Goal: Task Accomplishment & Management: Manage account settings

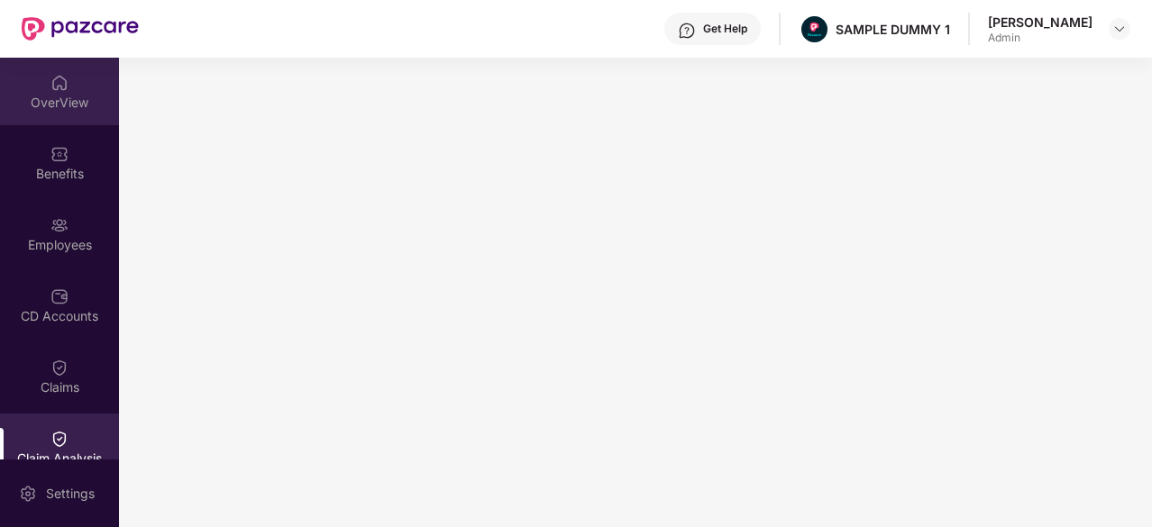
click at [50, 102] on div "OverView" at bounding box center [59, 103] width 119 height 18
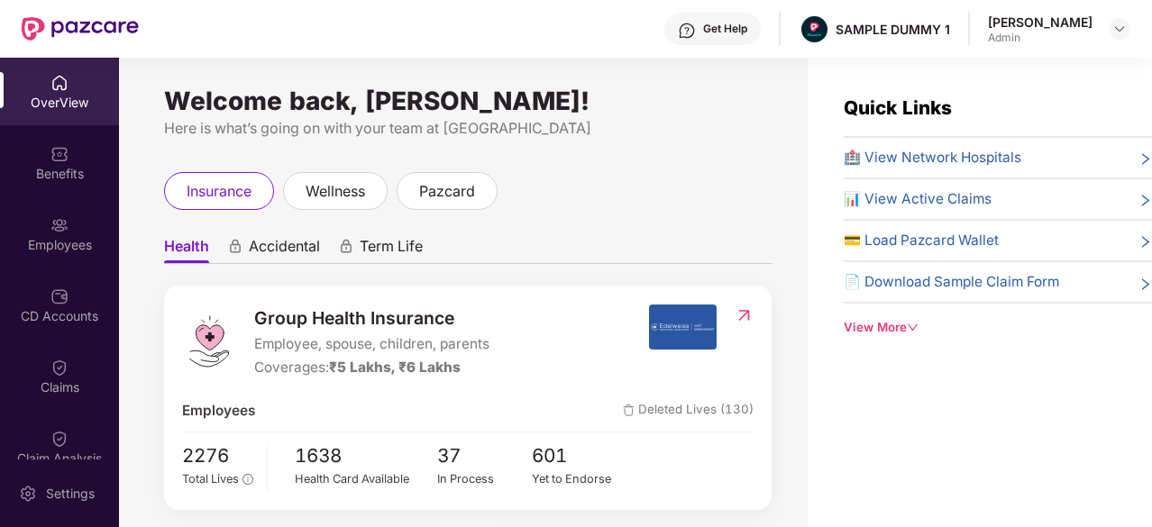
click at [904, 153] on span "🏥 View Network Hospitals" at bounding box center [933, 158] width 178 height 22
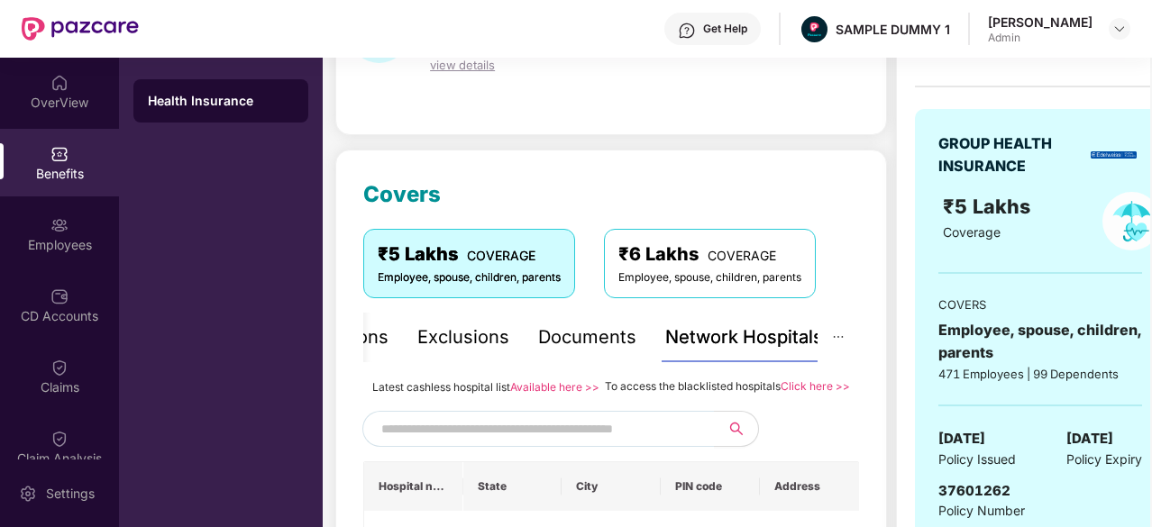
scroll to position [160, 0]
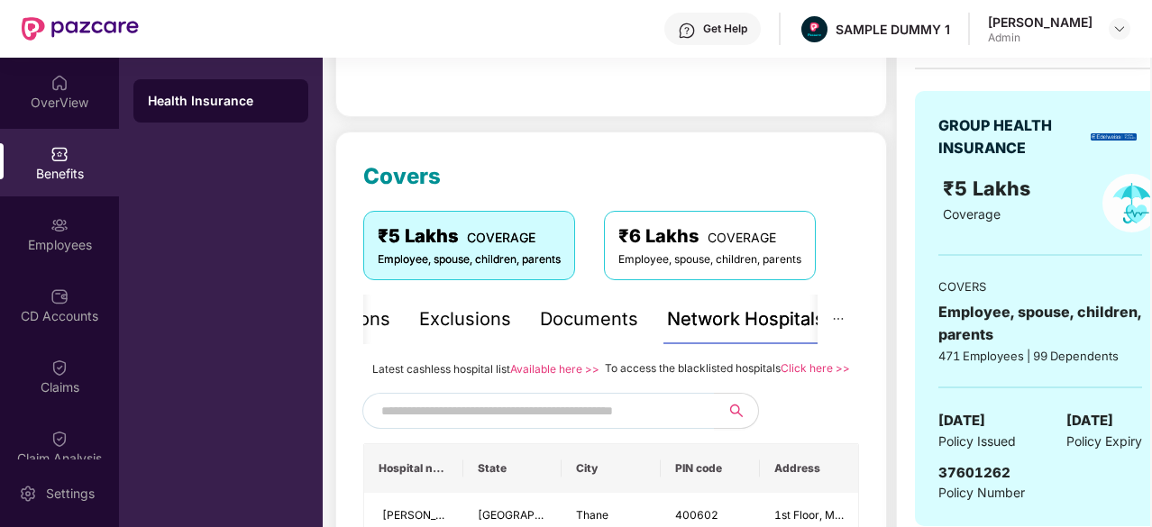
click at [622, 425] on input "text" at bounding box center [535, 411] width 308 height 27
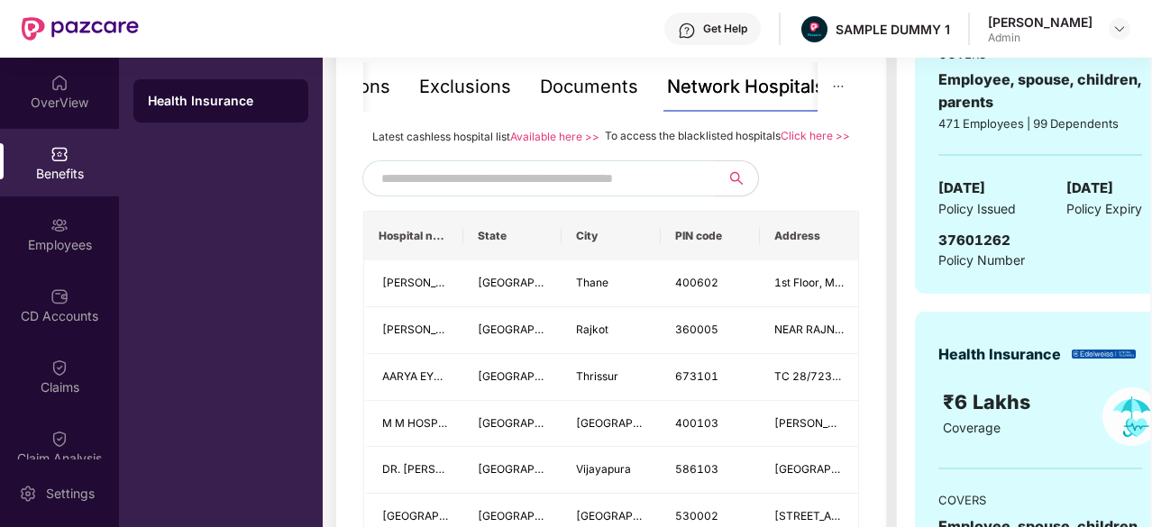
scroll to position [392, 0]
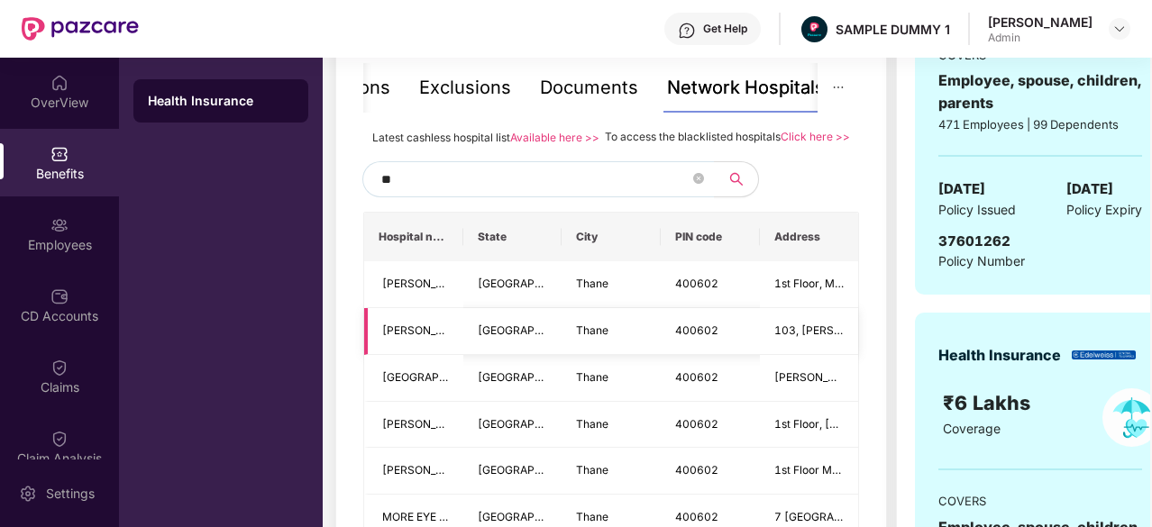
type input "*"
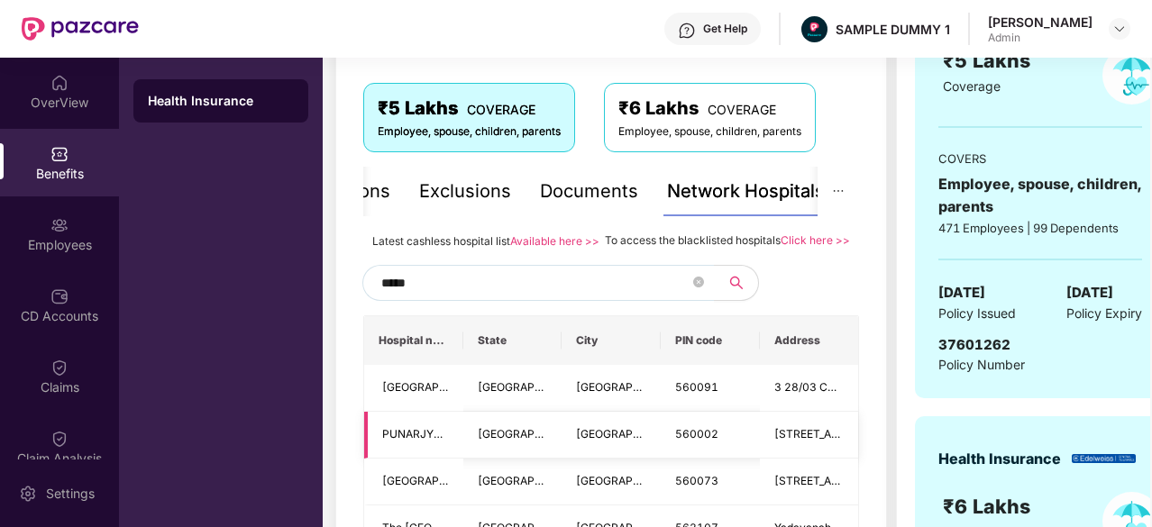
scroll to position [282, 0]
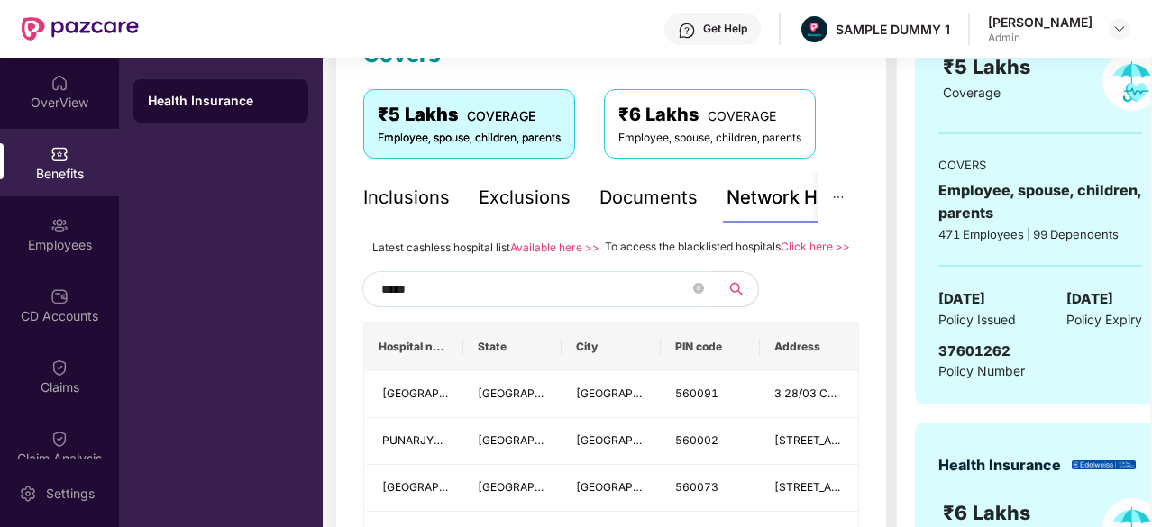
type input "*****"
click at [393, 197] on div "Inclusions" at bounding box center [406, 198] width 87 height 28
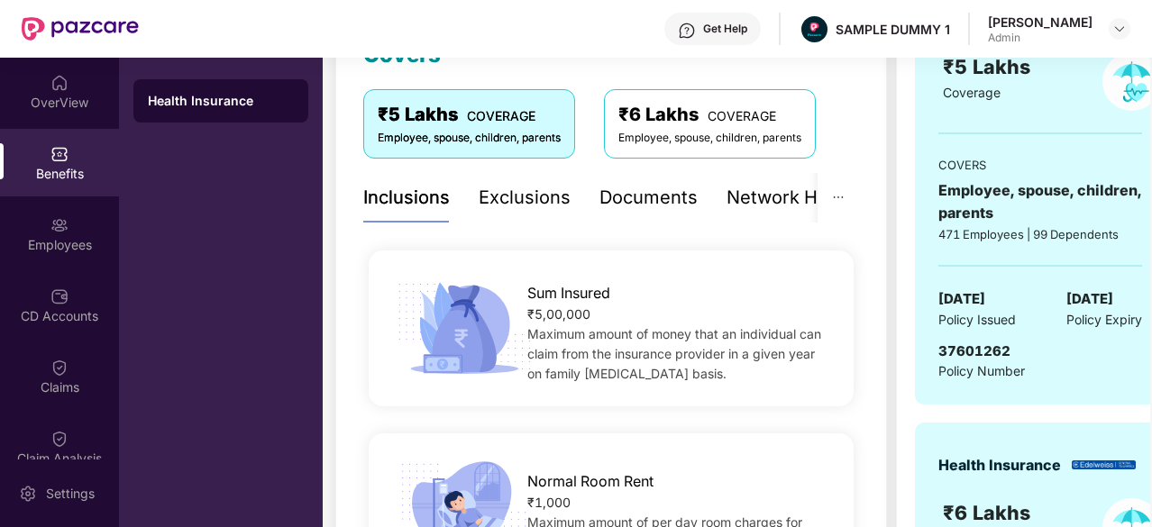
click at [535, 216] on div "Exclusions" at bounding box center [525, 198] width 92 height 50
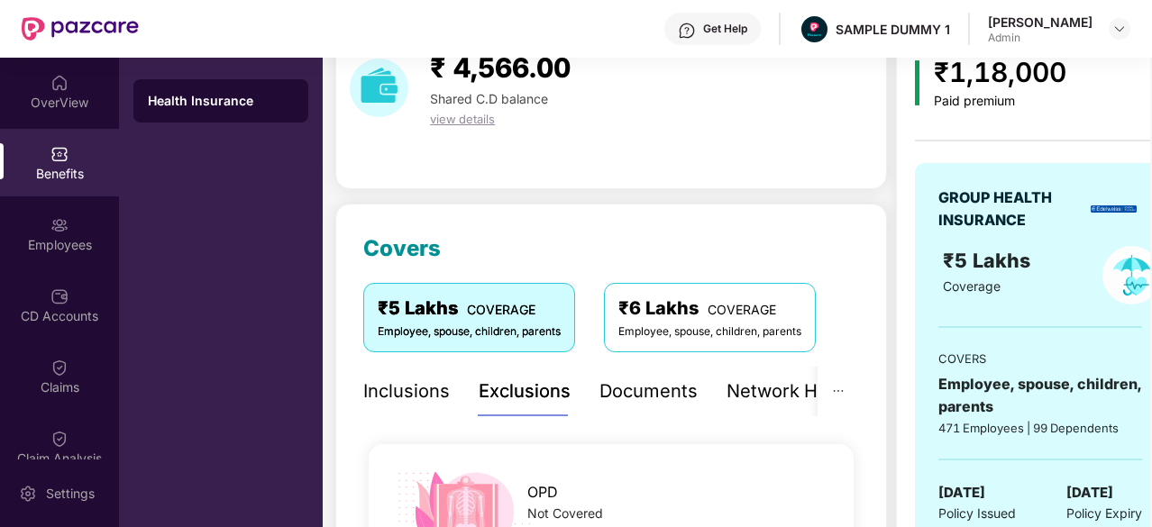
scroll to position [87, 0]
click at [649, 381] on div "Documents" at bounding box center [648, 393] width 98 height 28
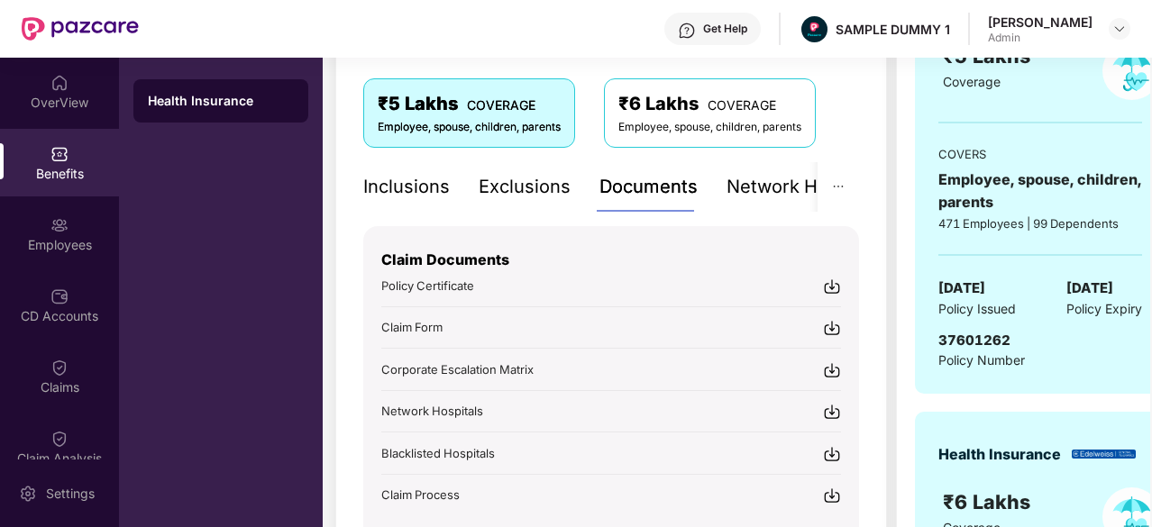
scroll to position [355, 0]
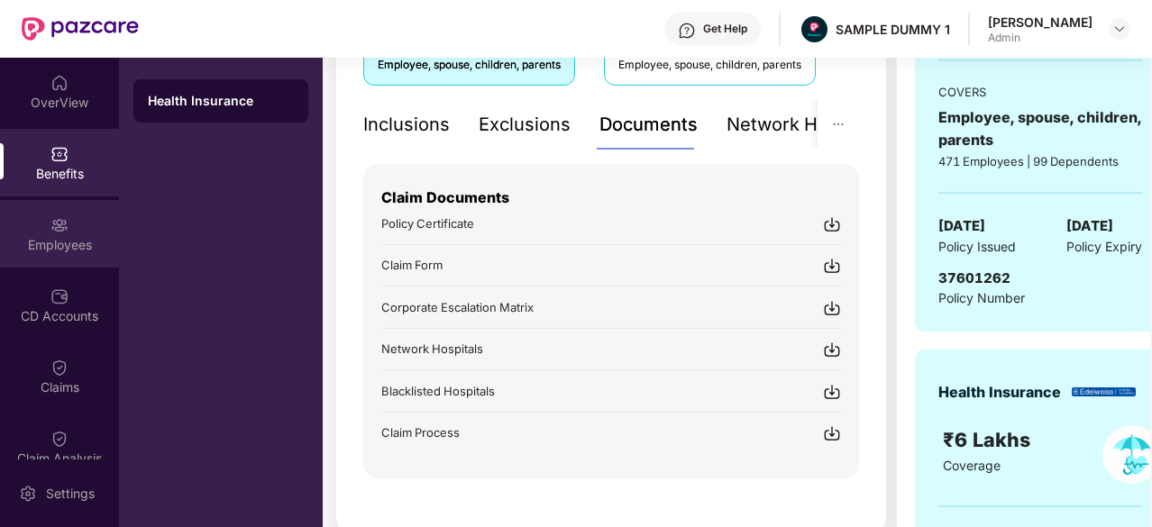
click at [77, 249] on div "Employees" at bounding box center [59, 245] width 119 height 18
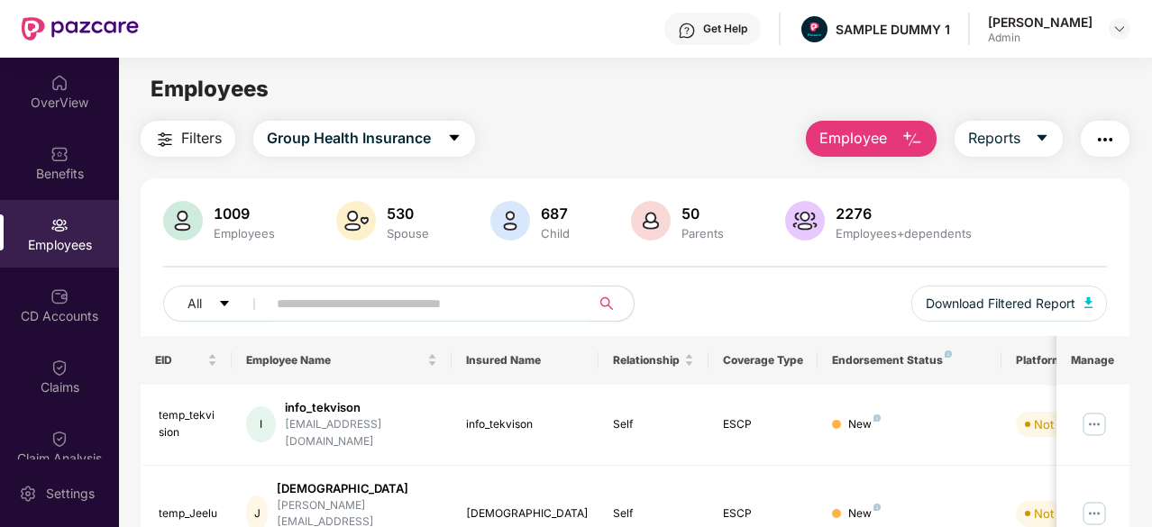
scroll to position [0, 0]
click at [829, 131] on span "Employee" at bounding box center [853, 138] width 68 height 23
click at [765, 138] on div "Filters Group Health Insurance Employee Reports" at bounding box center [635, 139] width 989 height 36
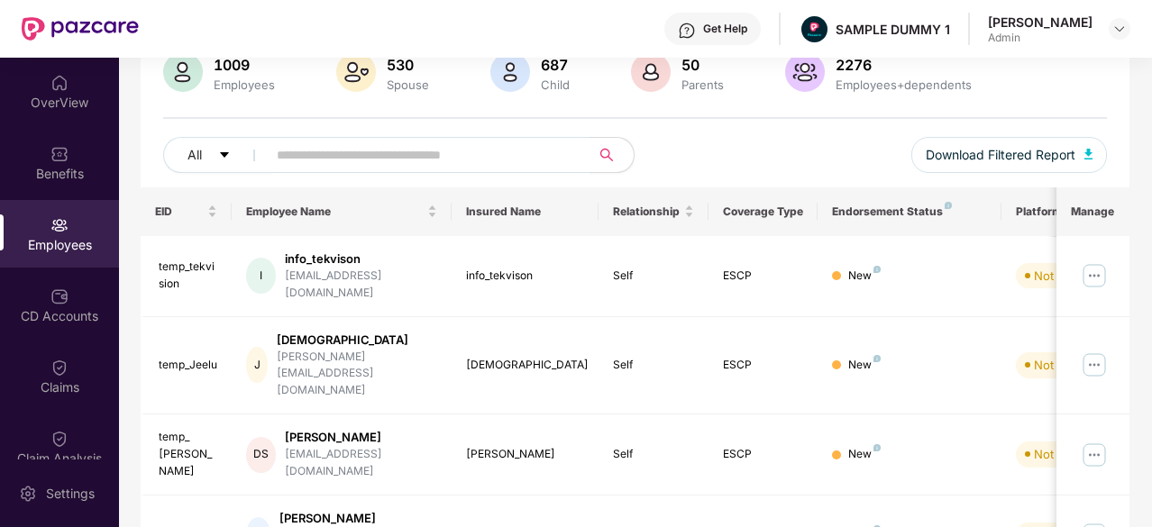
scroll to position [155, 0]
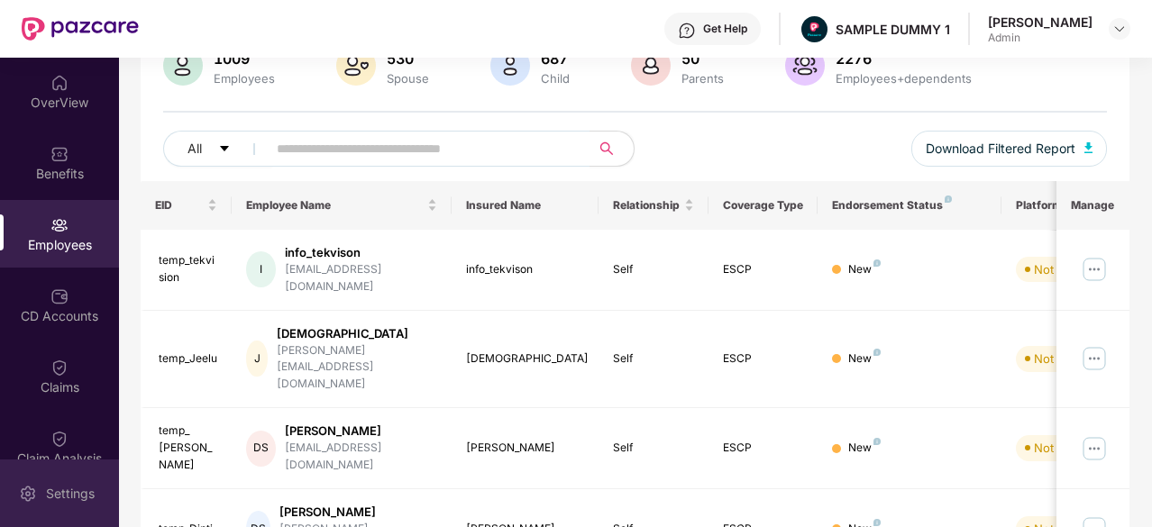
click at [54, 515] on div "Settings" at bounding box center [59, 494] width 119 height 68
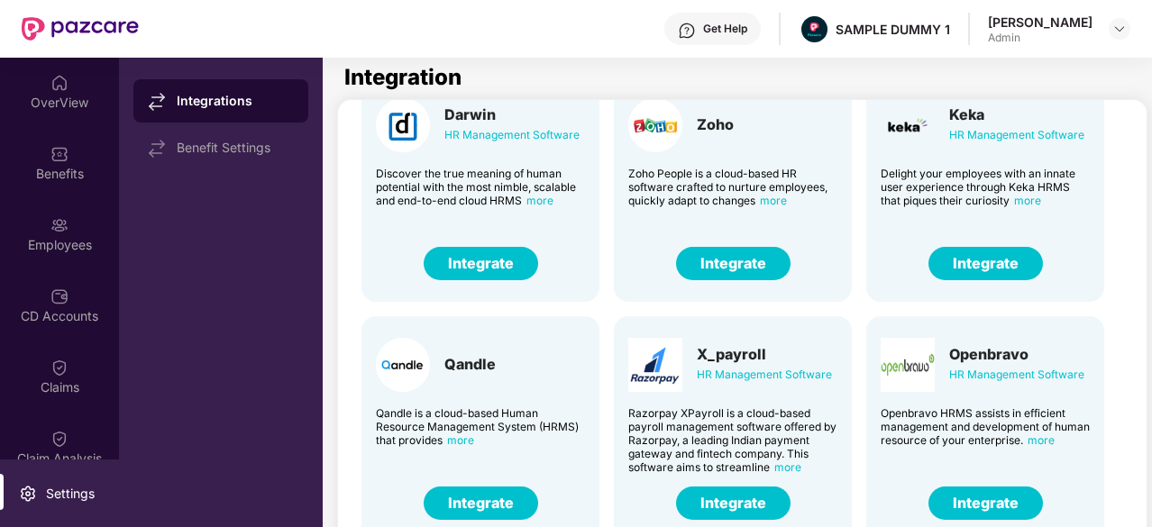
scroll to position [74, 0]
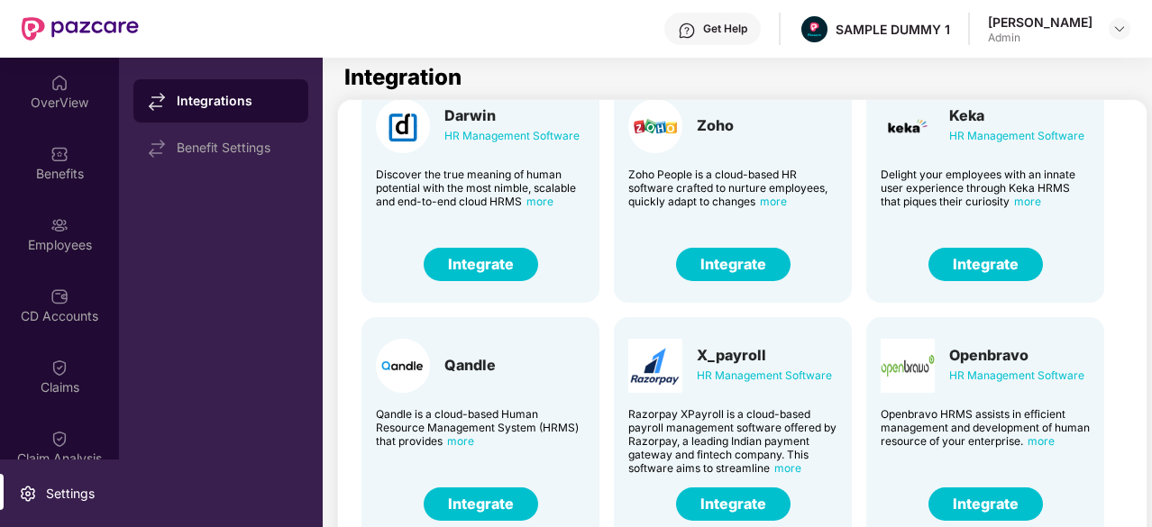
click at [761, 274] on button "Integrate" at bounding box center [733, 264] width 114 height 33
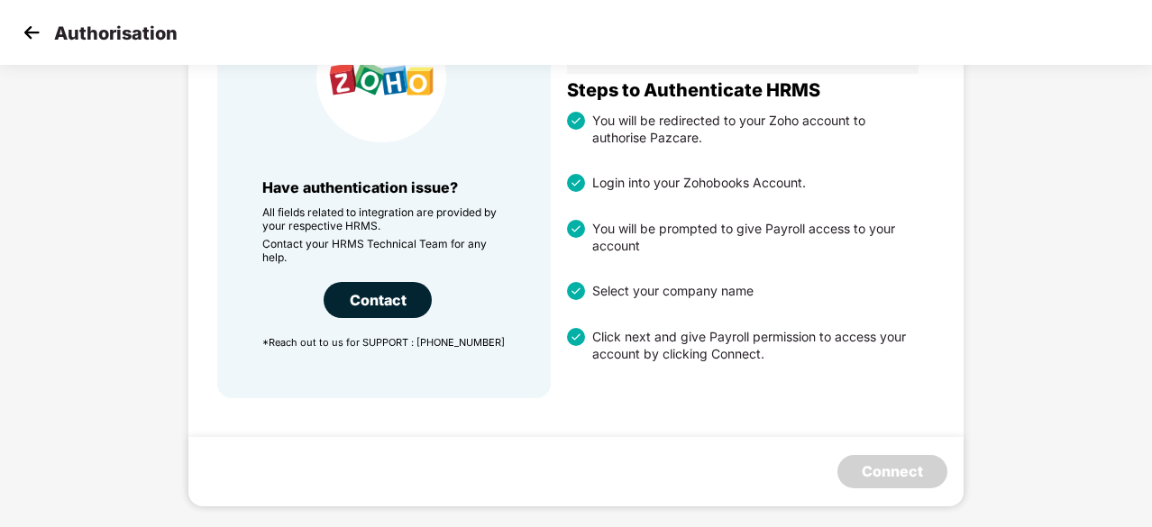
scroll to position [1, 0]
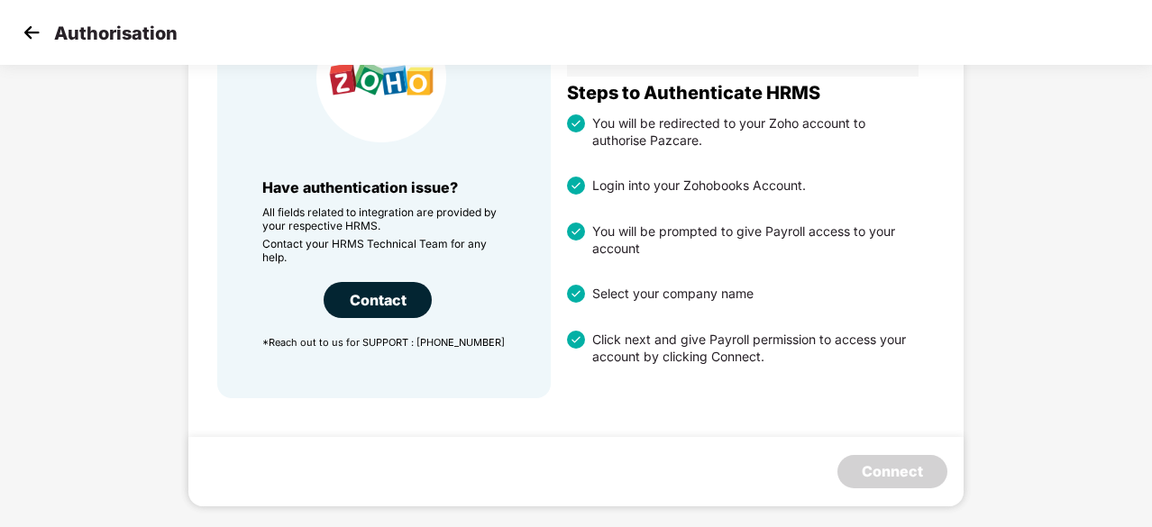
click at [31, 38] on img at bounding box center [31, 32] width 27 height 27
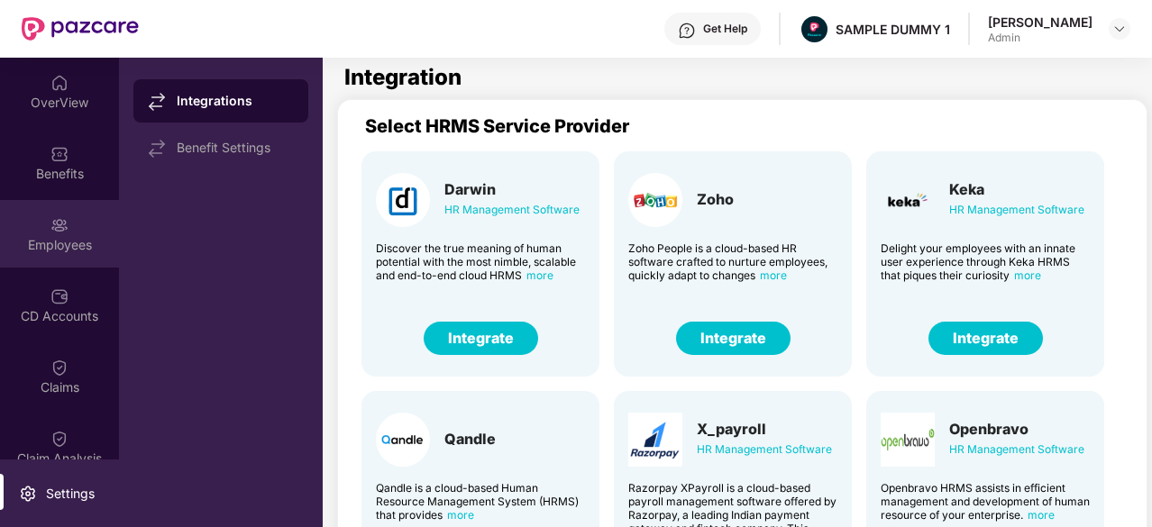
click at [50, 225] on img at bounding box center [59, 225] width 18 height 18
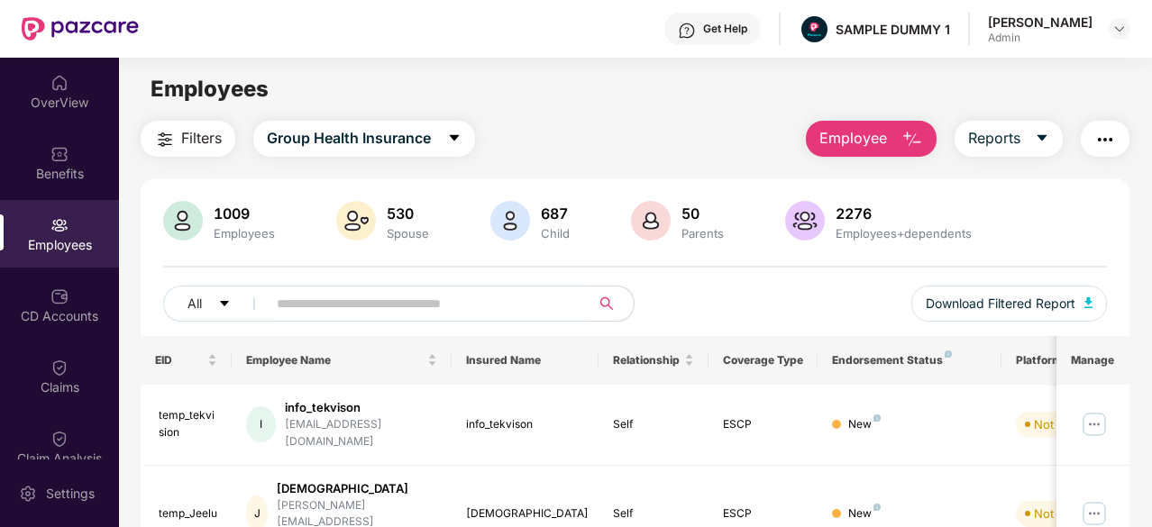
click at [892, 131] on button "Employee" at bounding box center [871, 139] width 131 height 36
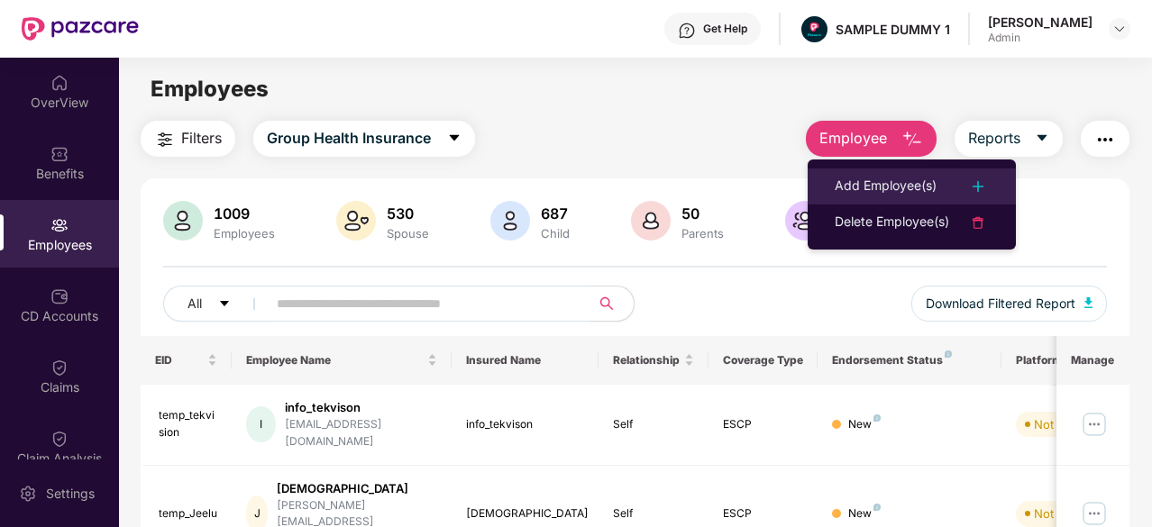
click at [901, 178] on div "Add Employee(s)" at bounding box center [886, 187] width 102 height 22
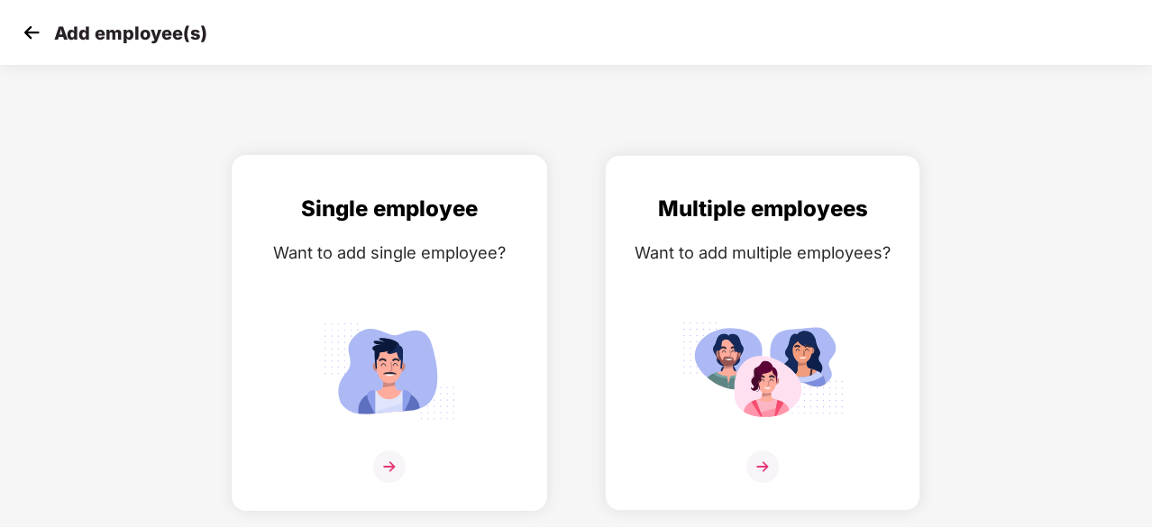
click at [462, 296] on div "Single employee Want to add single employee?" at bounding box center [390, 349] width 278 height 314
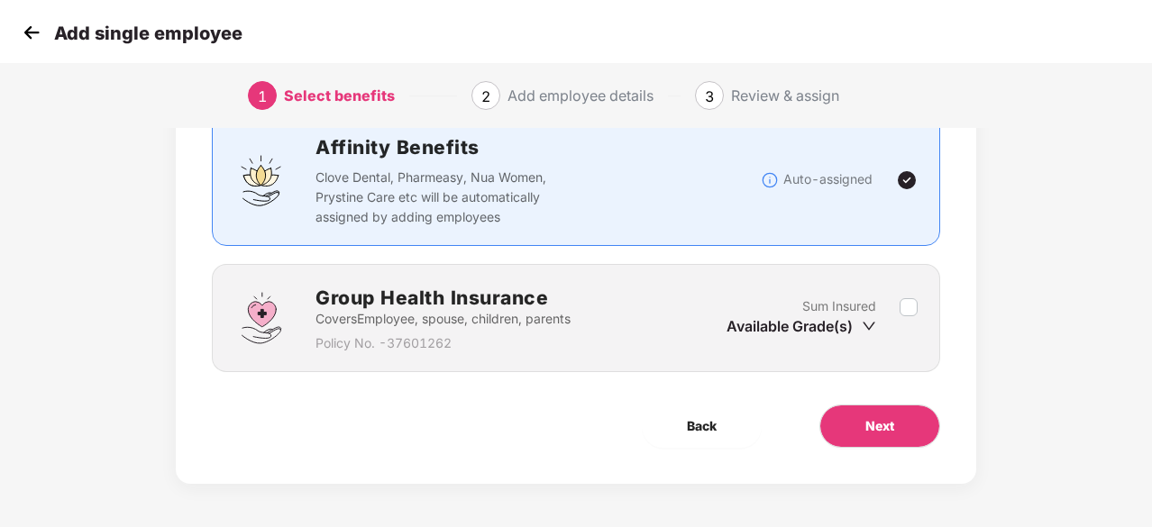
scroll to position [137, 0]
click at [839, 425] on button "Next" at bounding box center [879, 426] width 121 height 43
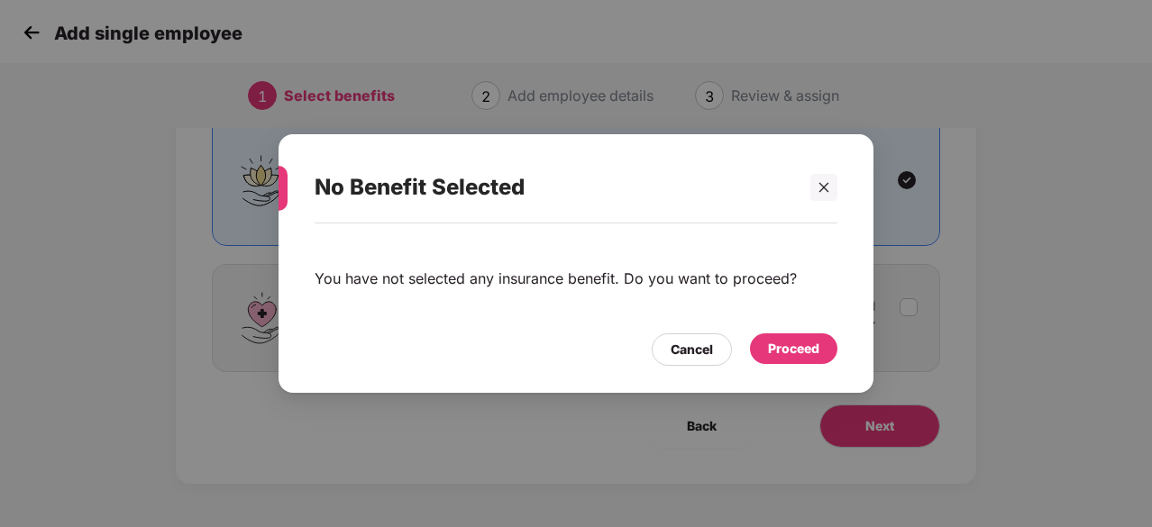
click at [775, 347] on div "Proceed" at bounding box center [793, 349] width 51 height 20
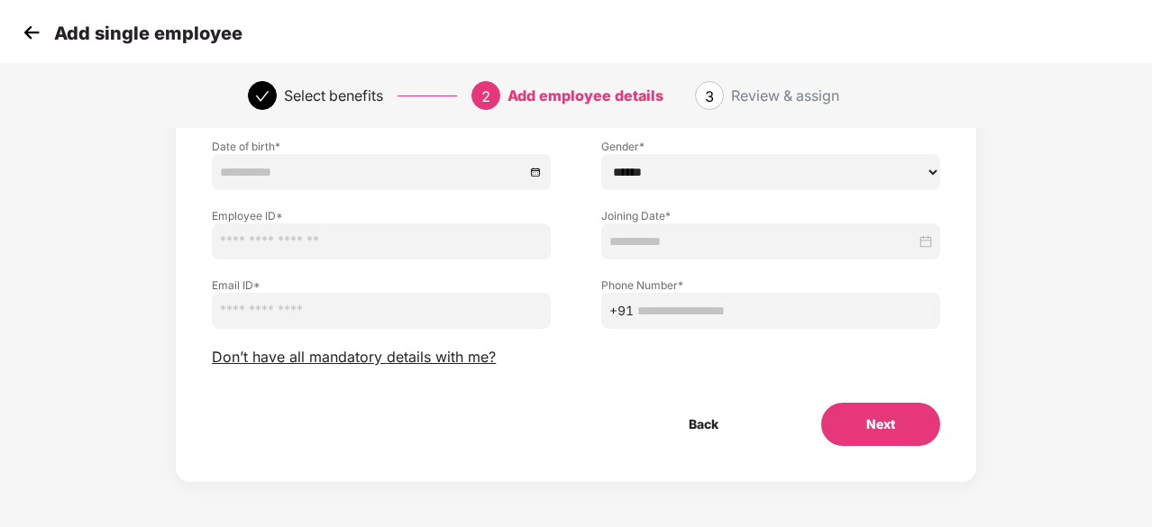
scroll to position [192, 0]
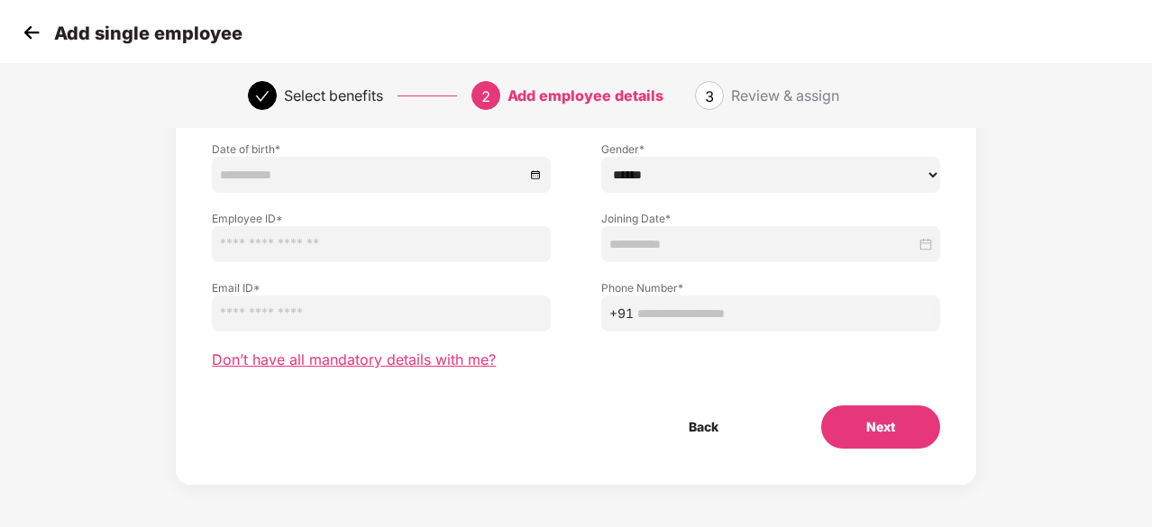
click at [445, 368] on span "Don’t have all mandatory details with me?" at bounding box center [354, 360] width 284 height 19
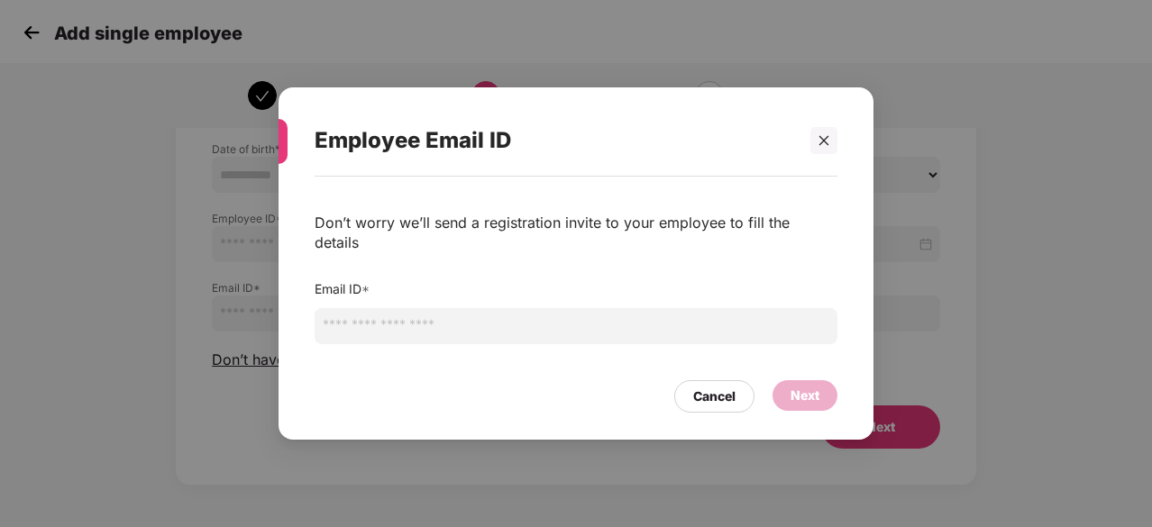
click at [450, 325] on input "email" at bounding box center [576, 326] width 523 height 36
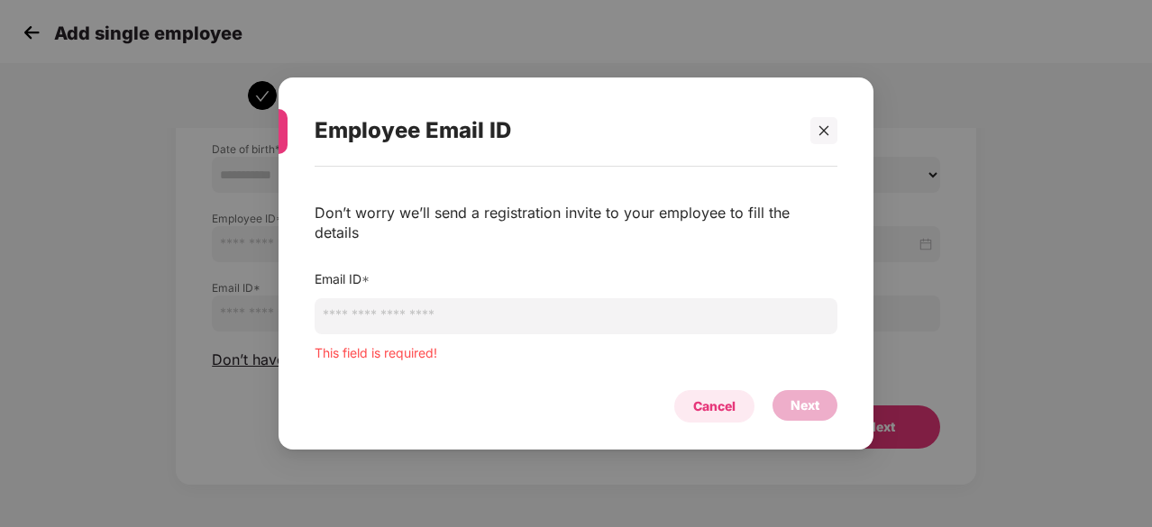
click at [722, 397] on div "Cancel" at bounding box center [714, 407] width 42 height 20
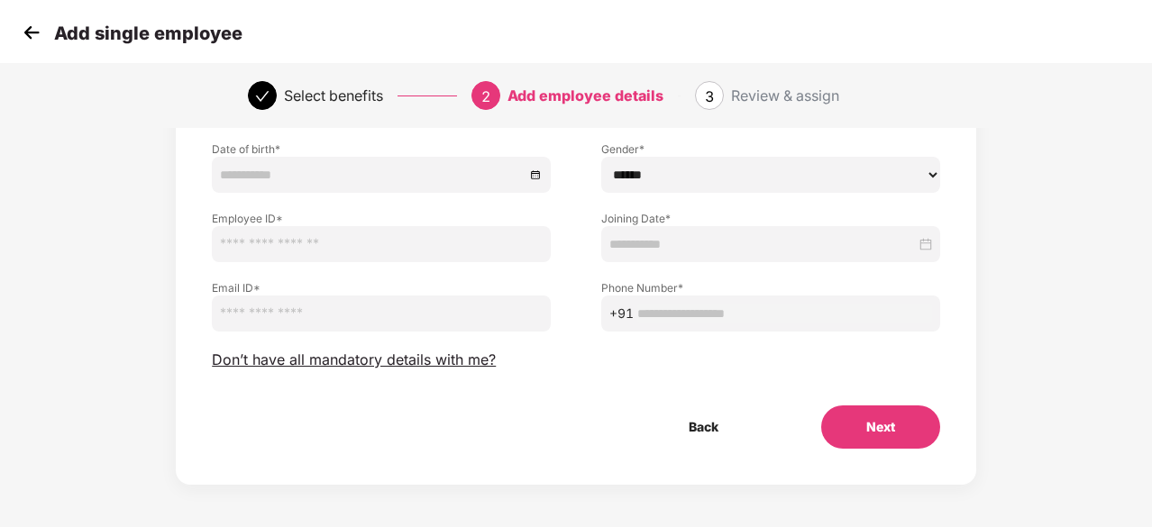
click at [31, 41] on img at bounding box center [31, 32] width 27 height 27
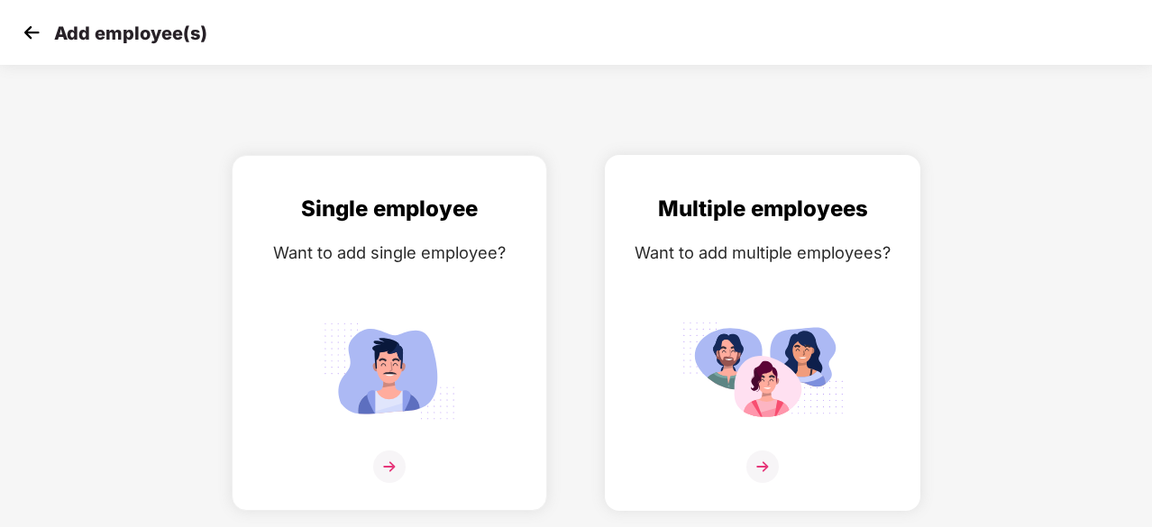
click at [727, 262] on div "Want to add multiple employees?" at bounding box center [763, 253] width 278 height 26
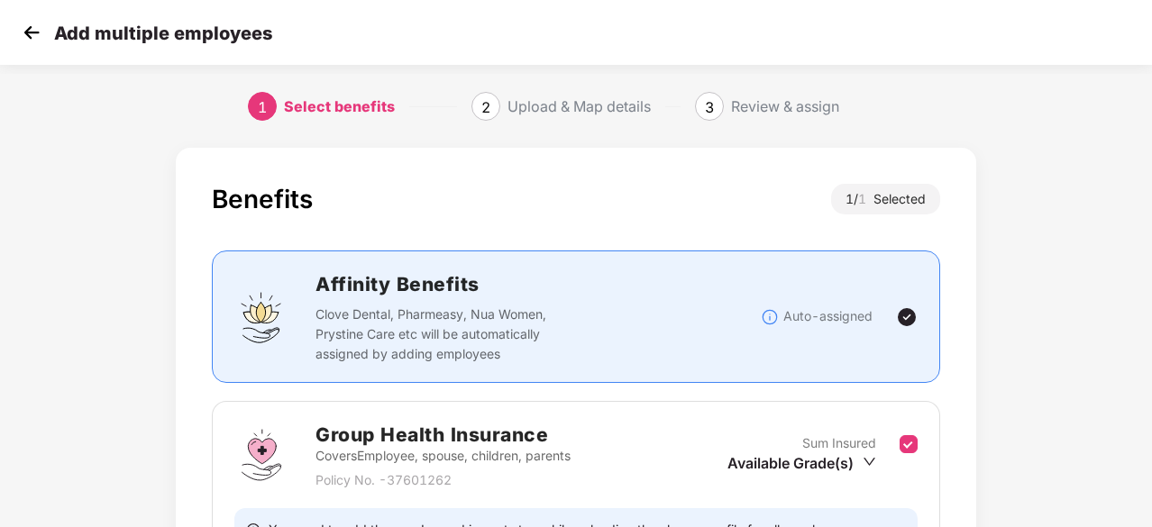
scroll to position [197, 0]
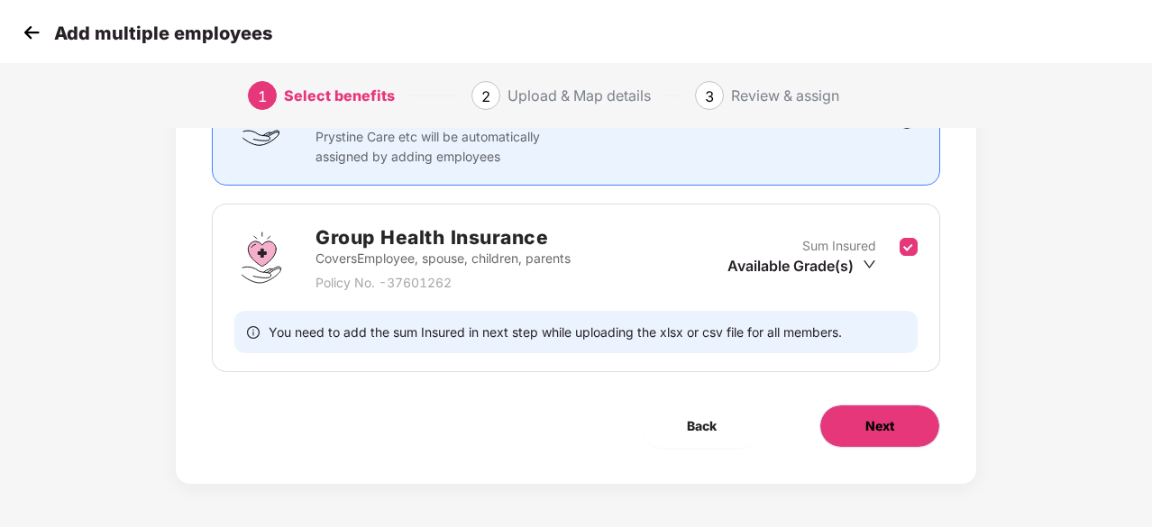
click at [884, 434] on span "Next" at bounding box center [879, 426] width 29 height 20
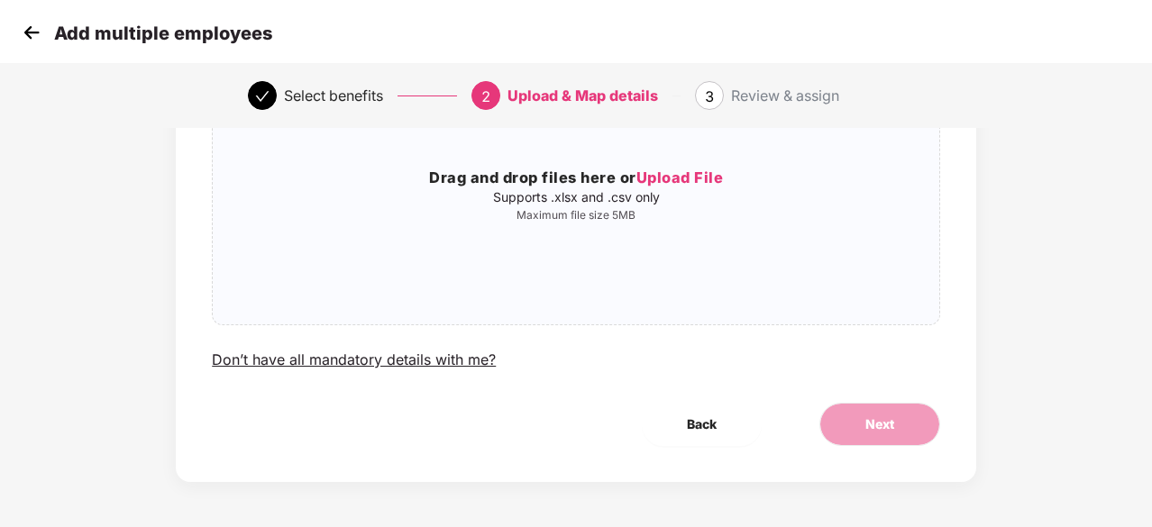
scroll to position [0, 0]
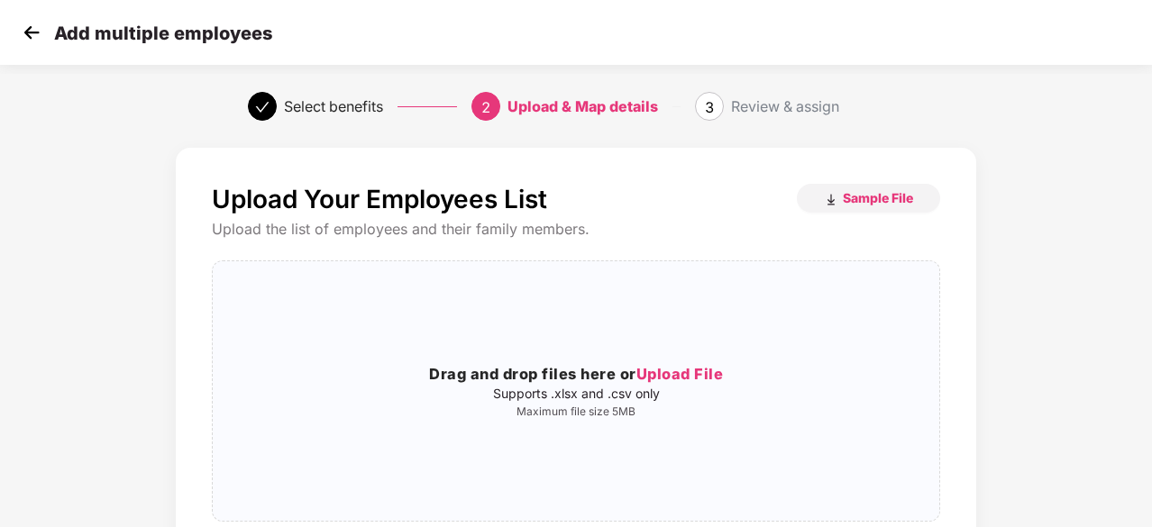
click at [31, 40] on img at bounding box center [31, 32] width 27 height 27
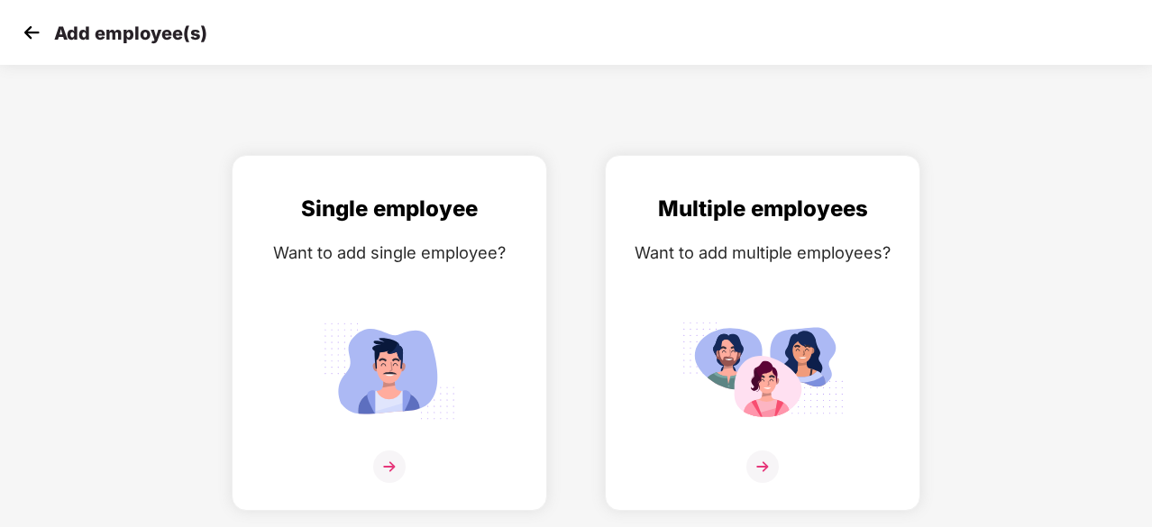
click at [31, 40] on img at bounding box center [31, 32] width 27 height 27
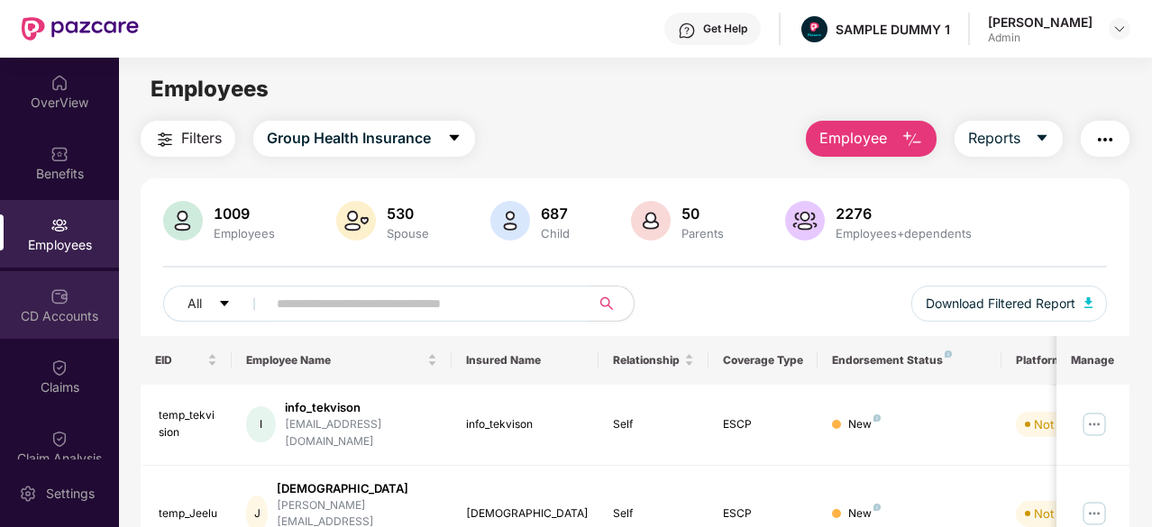
click at [72, 278] on div "CD Accounts" at bounding box center [59, 305] width 119 height 68
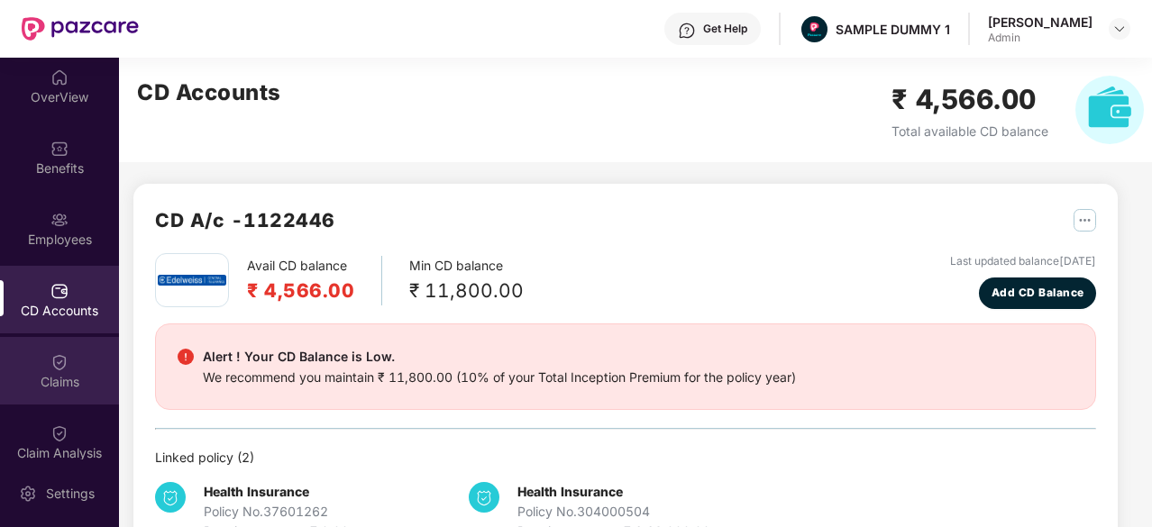
click at [67, 402] on div "Claims" at bounding box center [59, 371] width 119 height 68
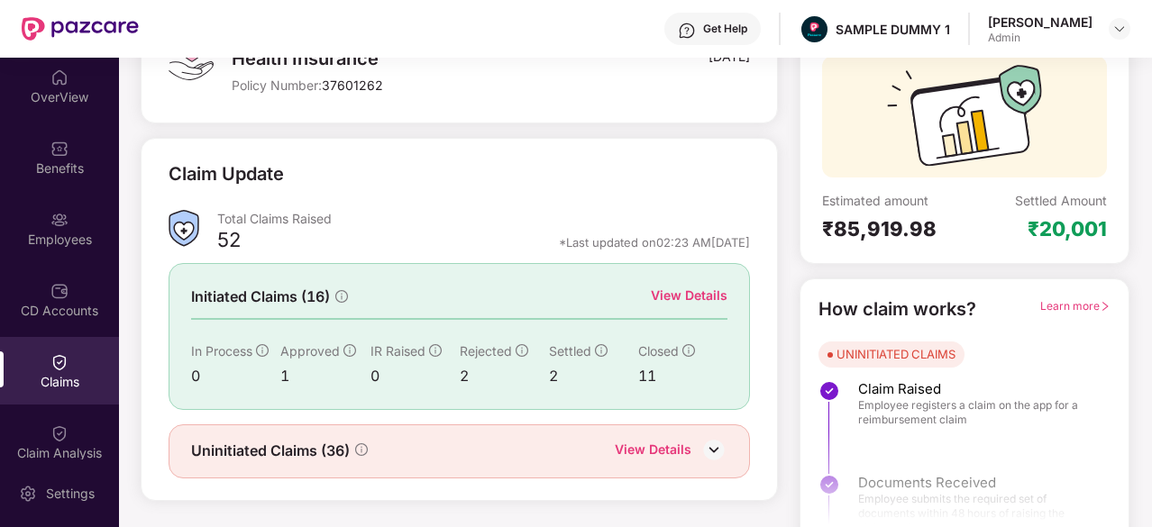
scroll to position [177, 0]
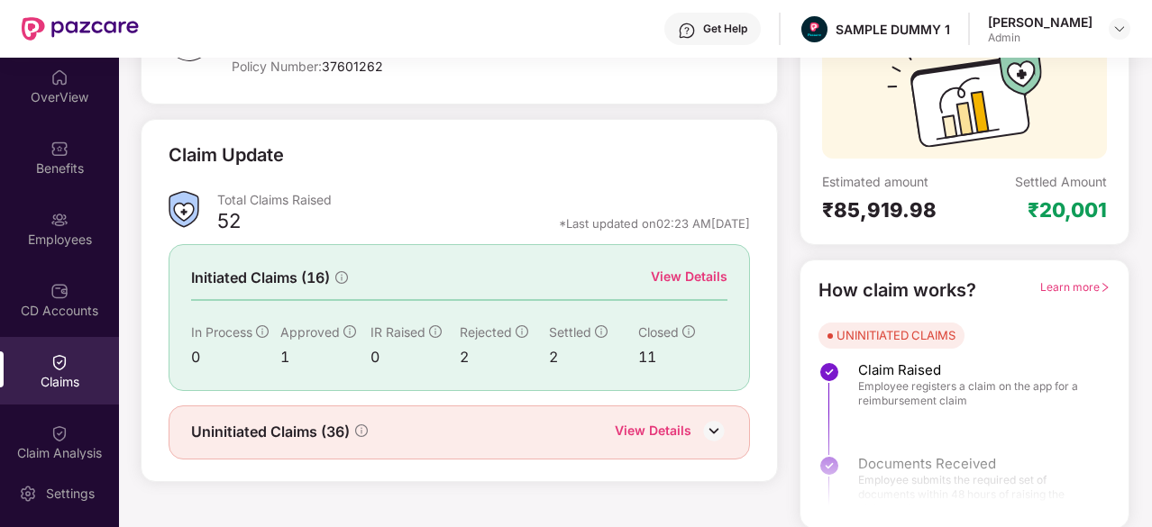
click at [674, 284] on div "View Details" at bounding box center [689, 277] width 77 height 20
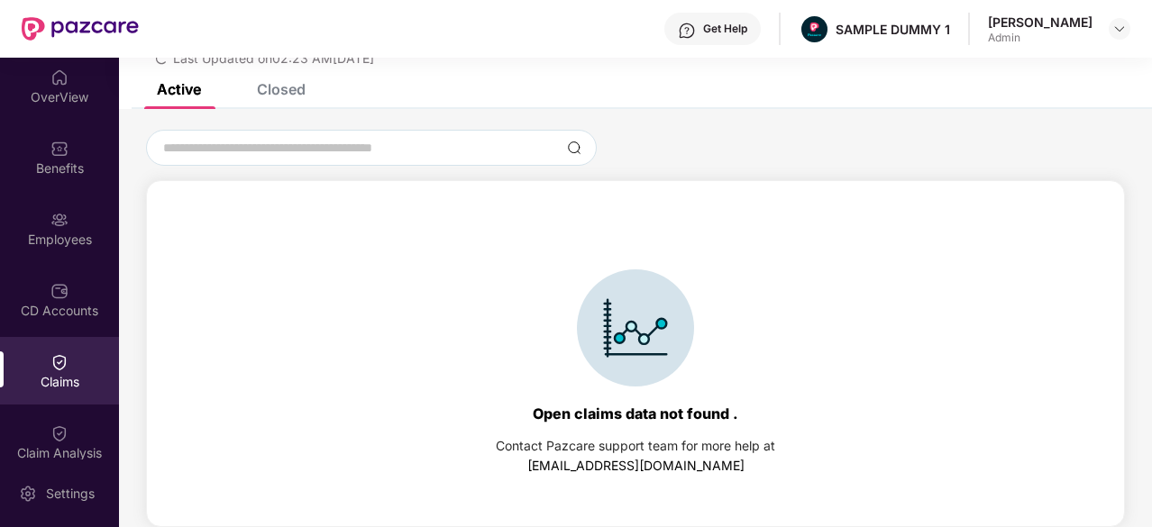
click at [280, 91] on div "Closed" at bounding box center [281, 89] width 49 height 18
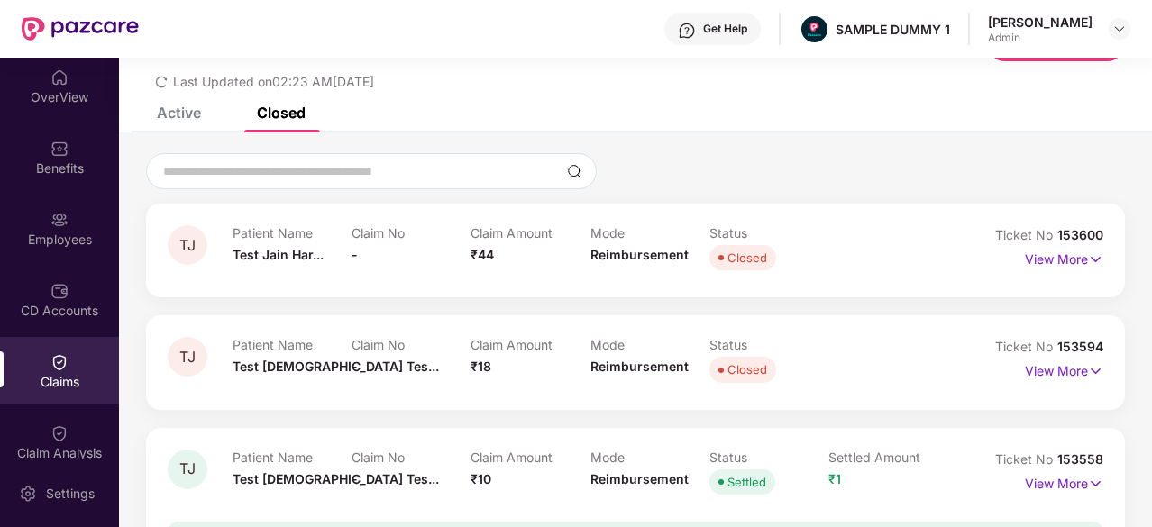
scroll to position [58, 0]
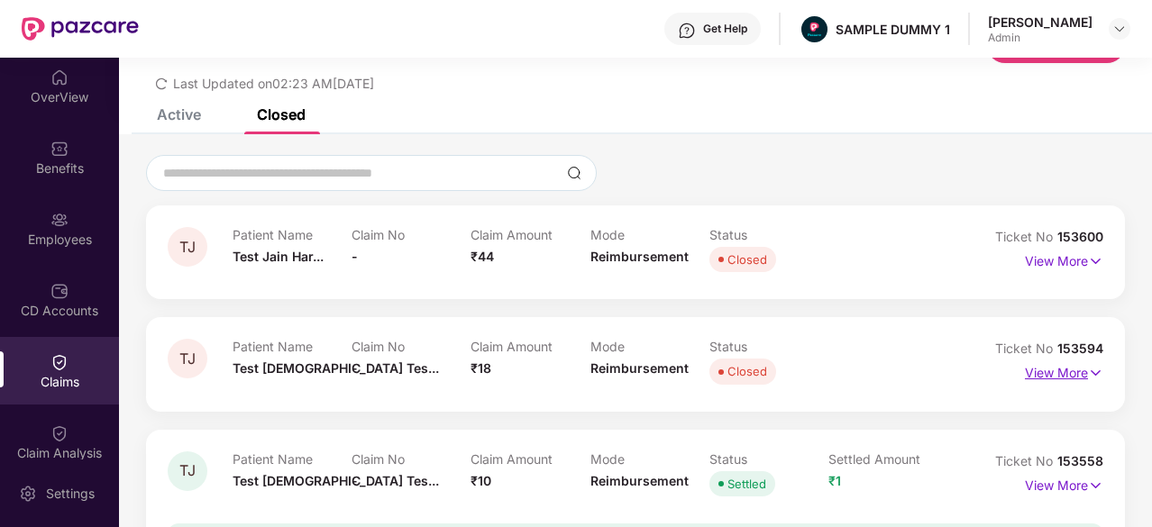
click at [1043, 365] on p "View More" at bounding box center [1064, 371] width 78 height 24
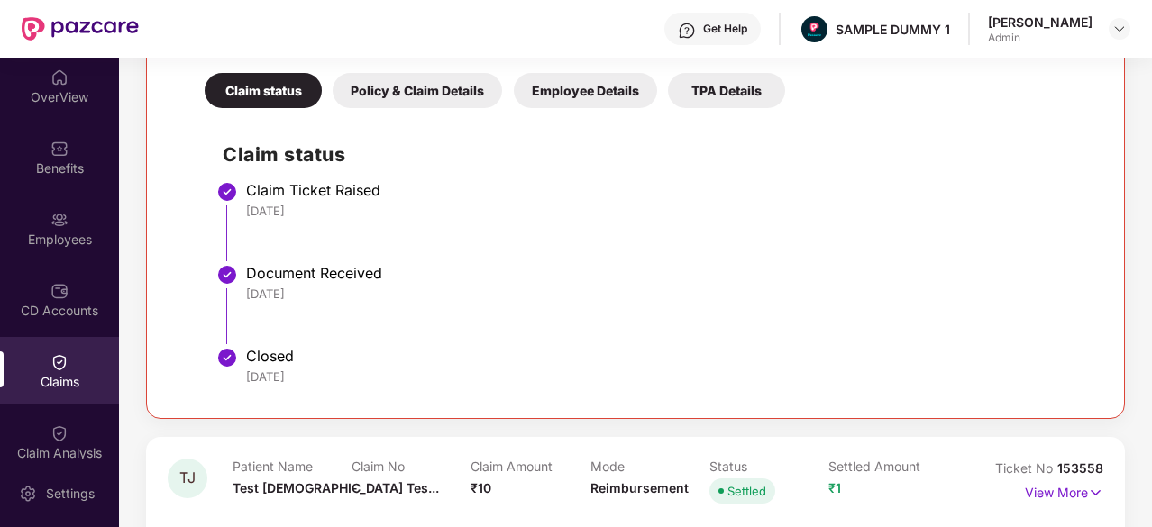
scroll to position [498, 0]
drag, startPoint x: 248, startPoint y: 214, endPoint x: 362, endPoint y: 217, distance: 114.5
click at [362, 217] on div "[DATE]" at bounding box center [665, 212] width 838 height 16
drag, startPoint x: 323, startPoint y: 291, endPoint x: 292, endPoint y: 289, distance: 30.7
click at [292, 289] on div "[DATE]" at bounding box center [665, 295] width 838 height 16
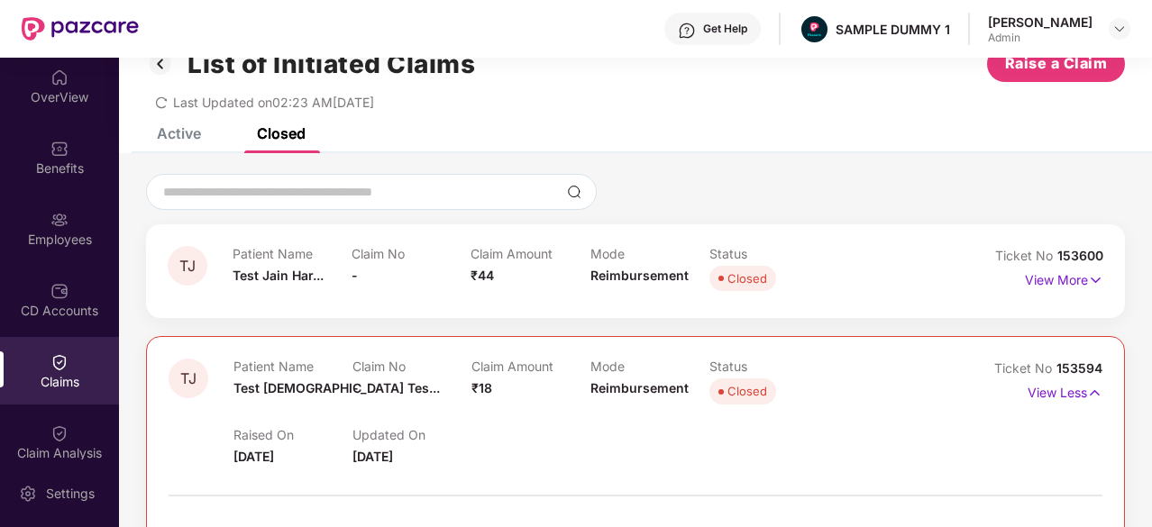
scroll to position [35, 0]
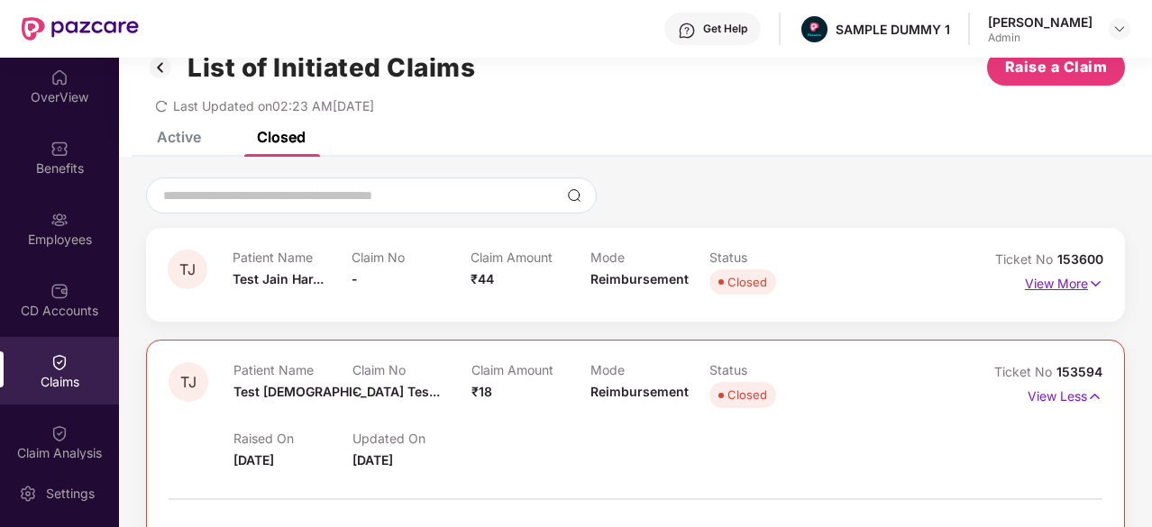
click at [1071, 292] on p "View More" at bounding box center [1064, 282] width 78 height 24
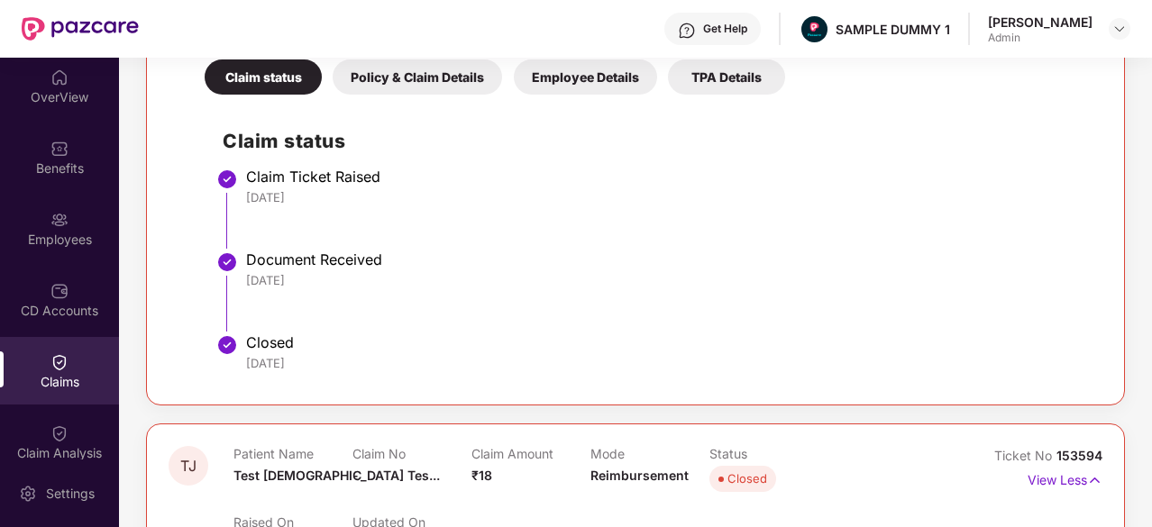
click at [694, 214] on li "Claim Ticket Raised 26 Jun 2025" at bounding box center [654, 215] width 862 height 83
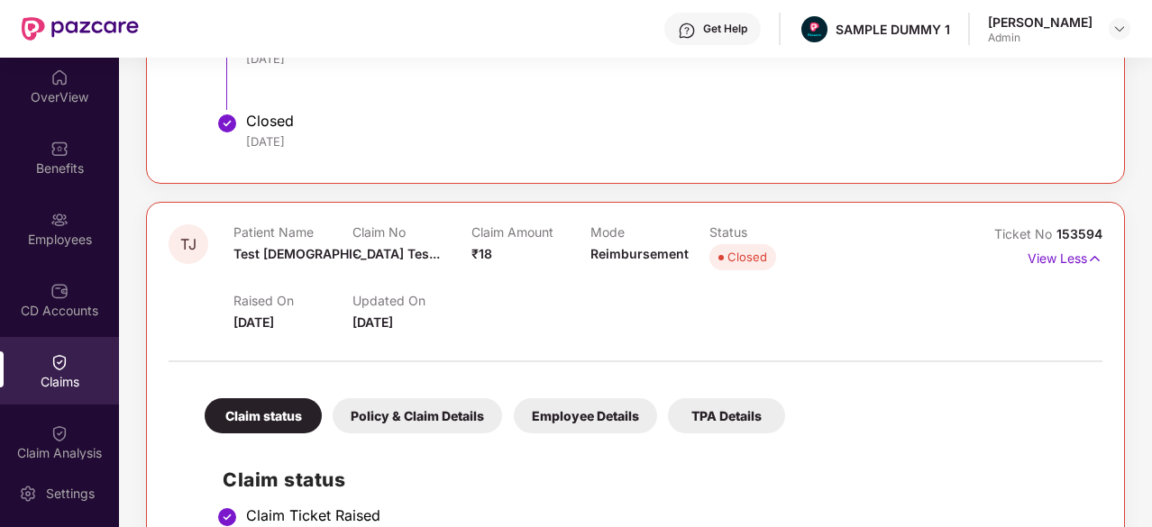
scroll to position [622, 0]
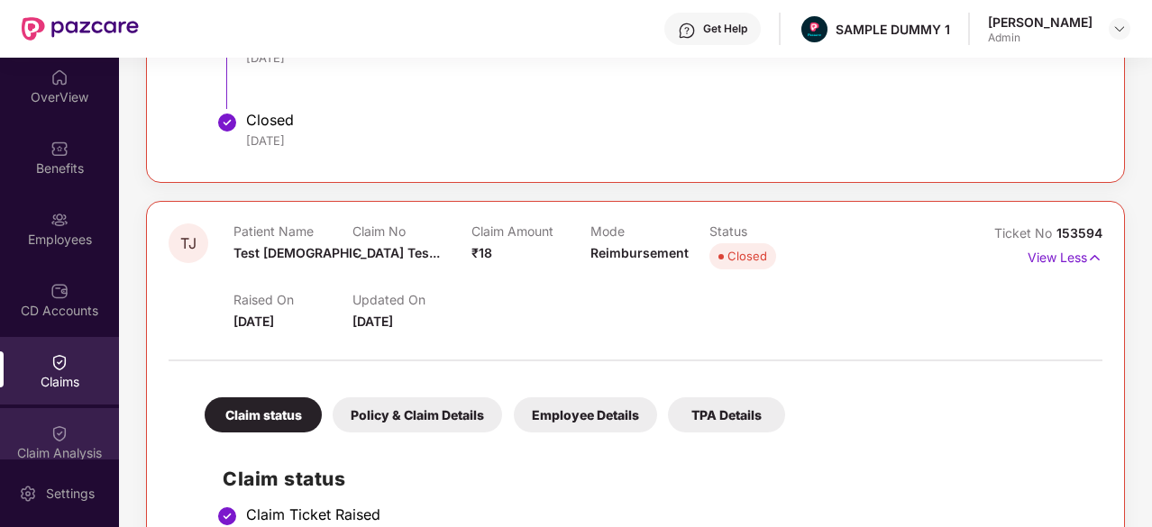
click at [99, 416] on div "Claim Analysis" at bounding box center [59, 442] width 119 height 68
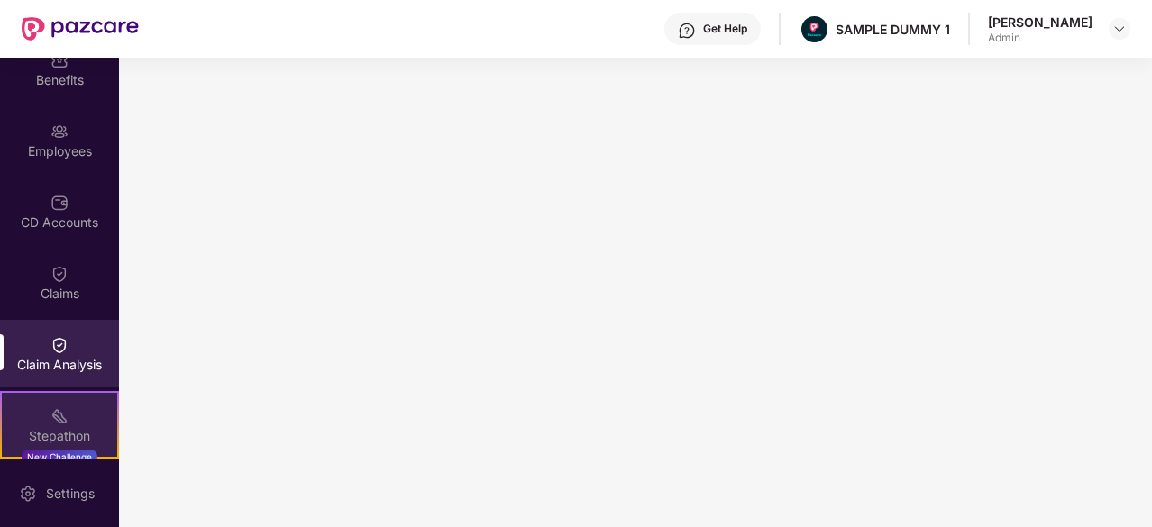
scroll to position [309, 0]
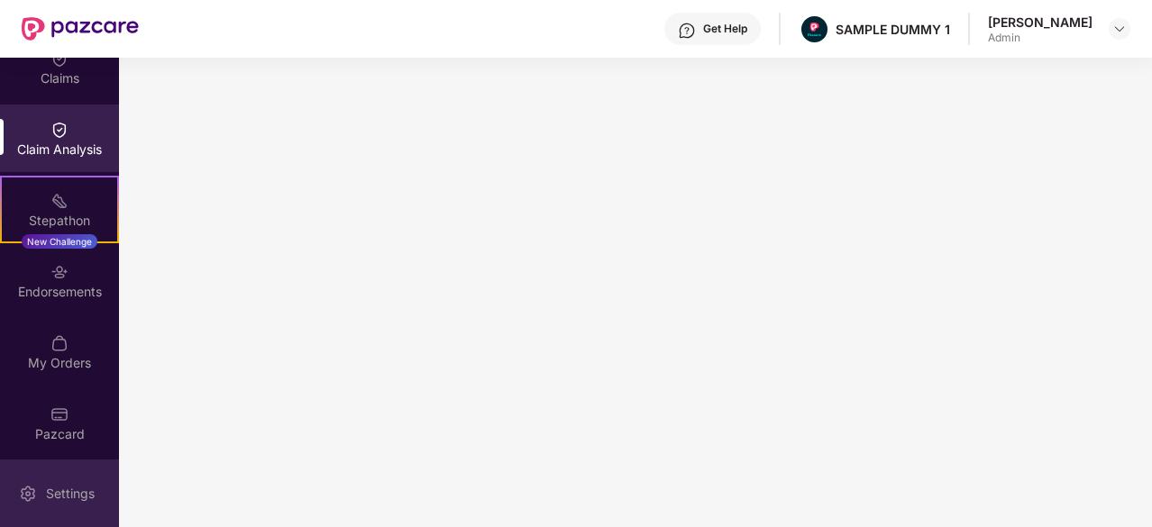
click at [78, 489] on div "Settings" at bounding box center [70, 494] width 59 height 18
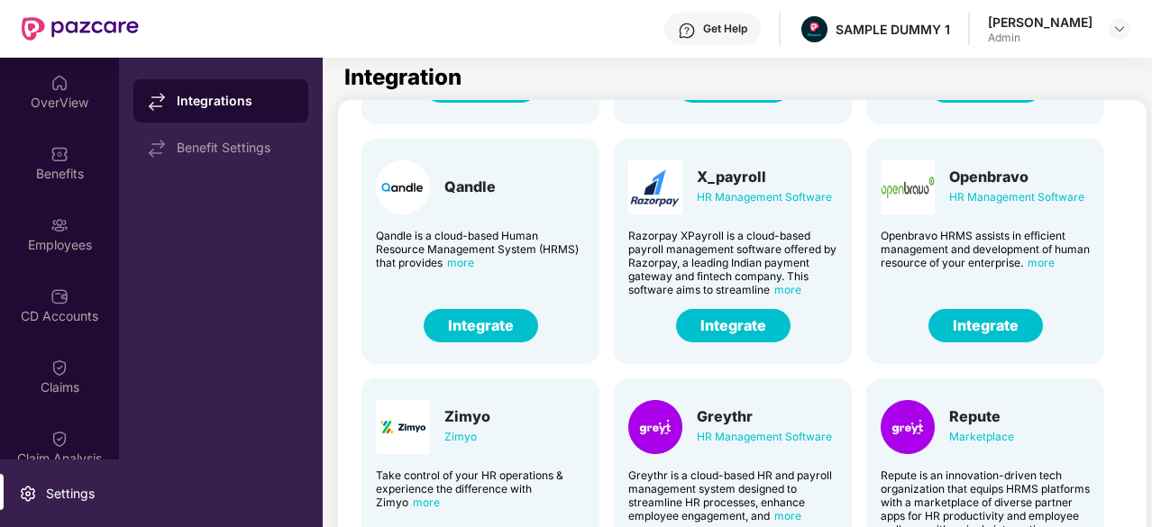
scroll to position [255, 0]
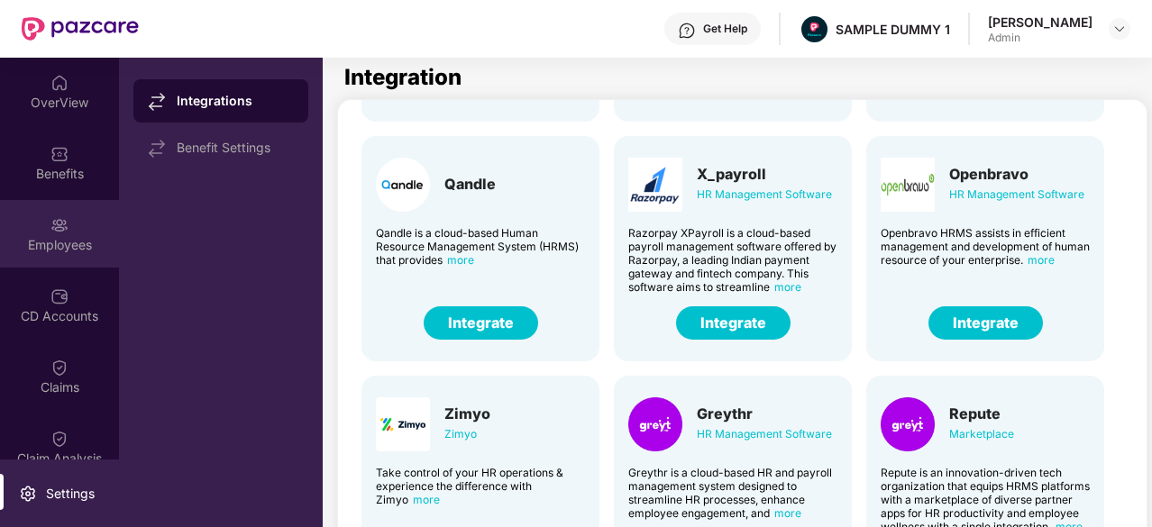
click at [25, 212] on div "Employees" at bounding box center [59, 234] width 119 height 68
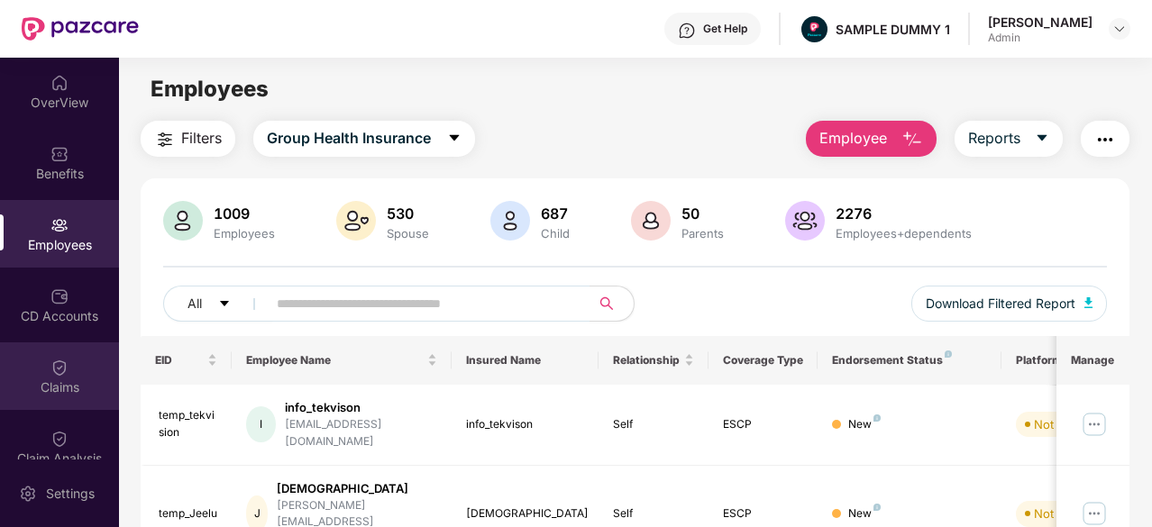
click at [60, 391] on div "Claims" at bounding box center [59, 388] width 119 height 18
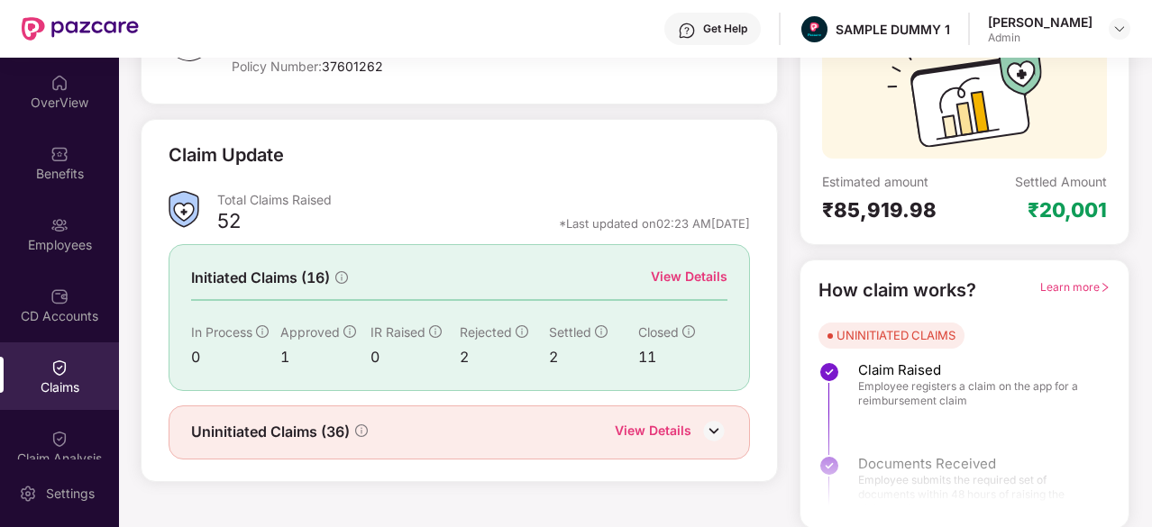
scroll to position [177, 0]
click at [703, 279] on div "View Details" at bounding box center [689, 277] width 77 height 20
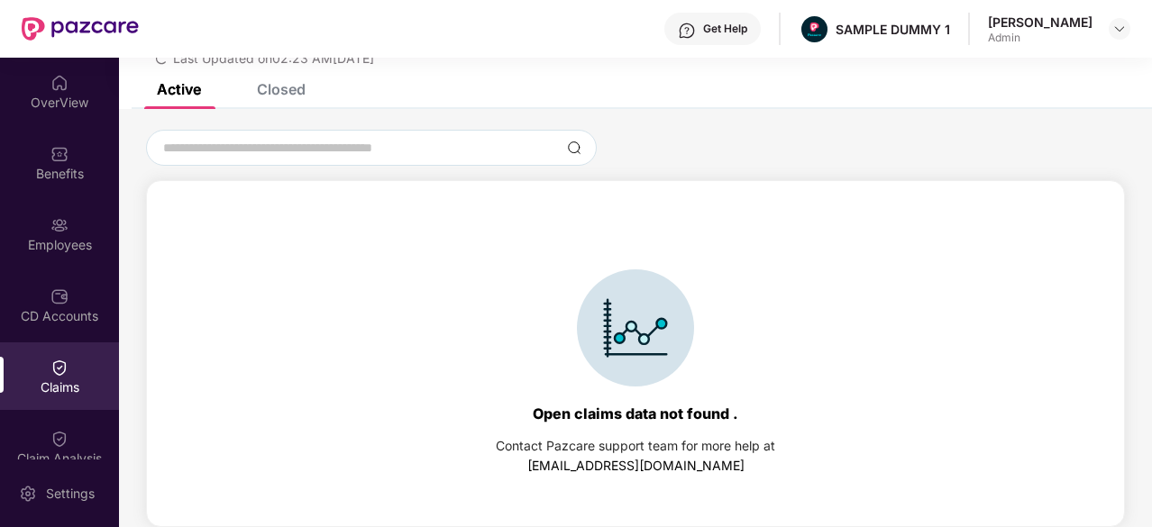
scroll to position [83, 0]
click at [288, 96] on div "Closed" at bounding box center [281, 89] width 49 height 18
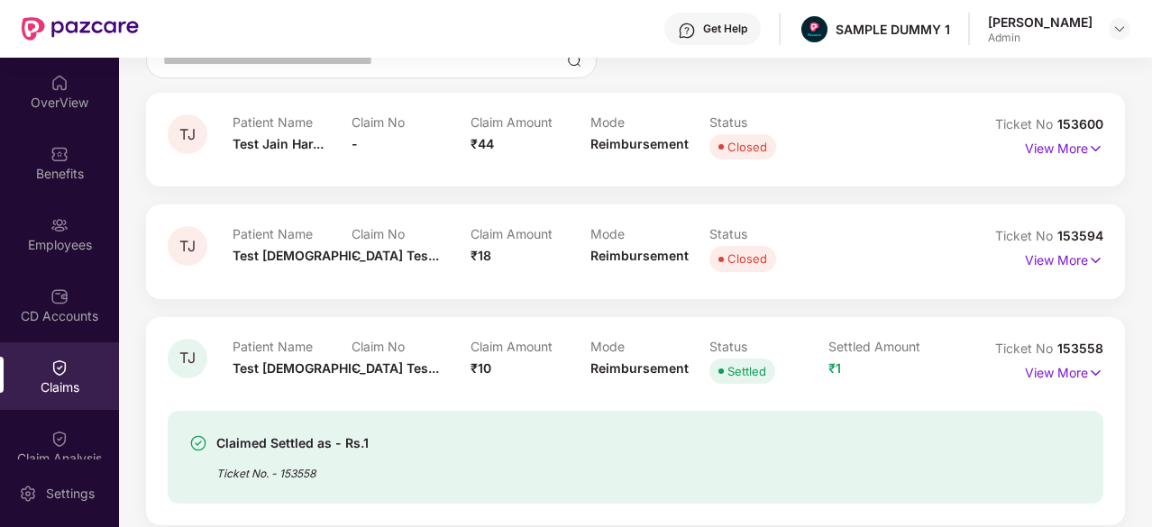
scroll to position [171, 0]
click at [1057, 122] on span "153600" at bounding box center [1080, 122] width 46 height 15
click at [1054, 147] on p "View More" at bounding box center [1064, 145] width 78 height 24
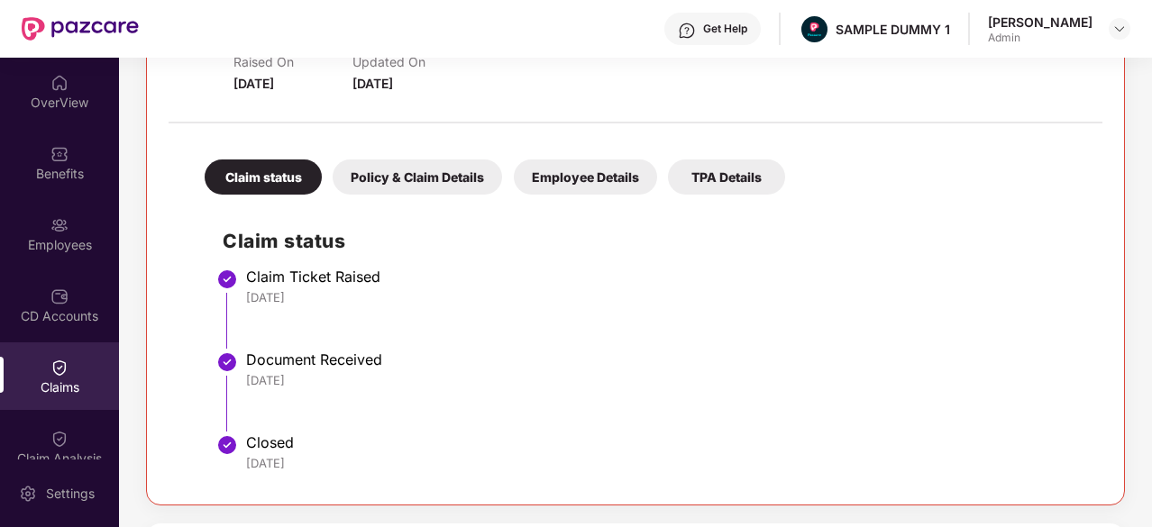
scroll to position [276, 0]
